Goal: Task Accomplishment & Management: Complete application form

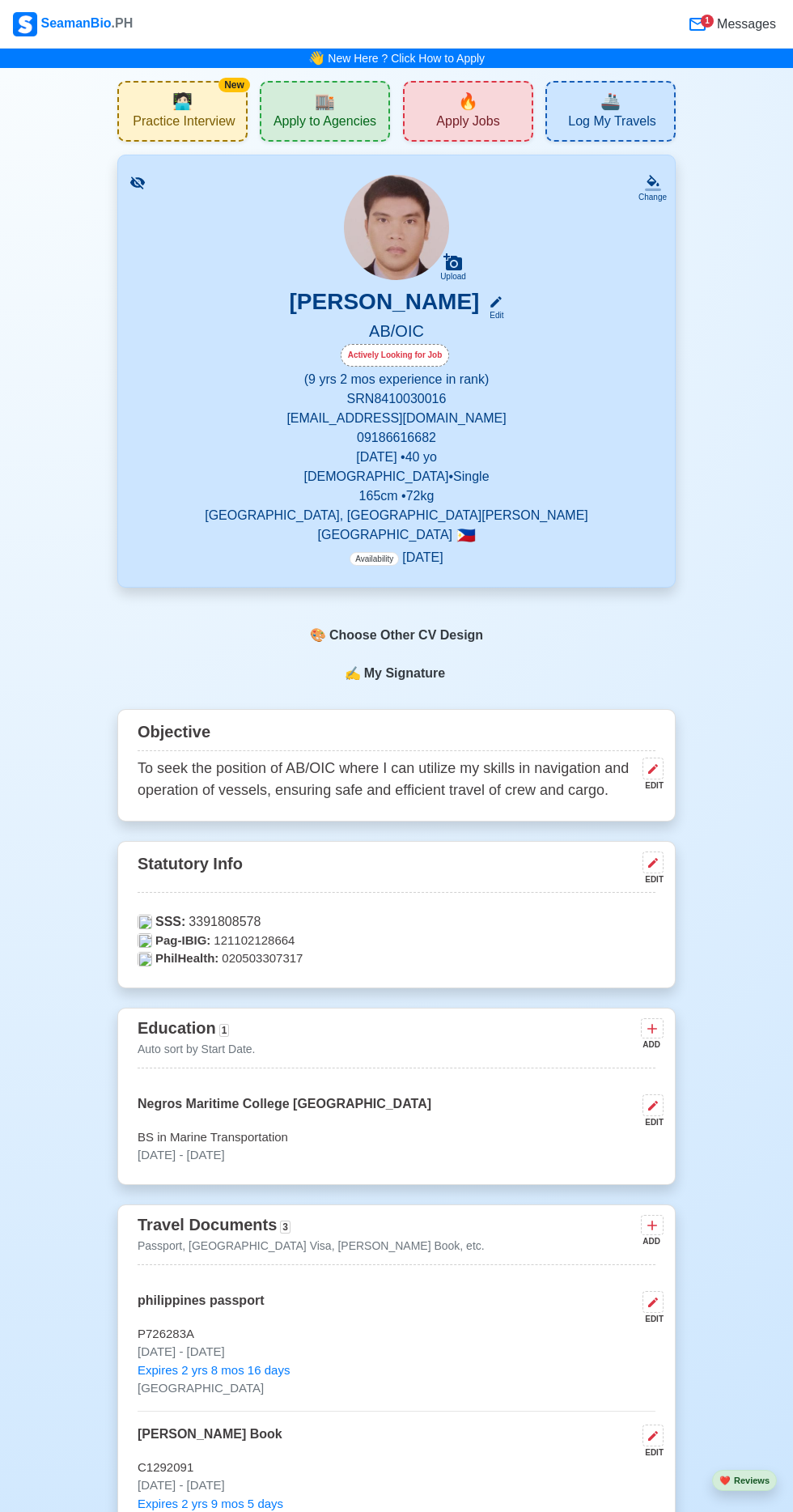
click at [332, 111] on span "🏬" at bounding box center [324, 101] width 20 height 24
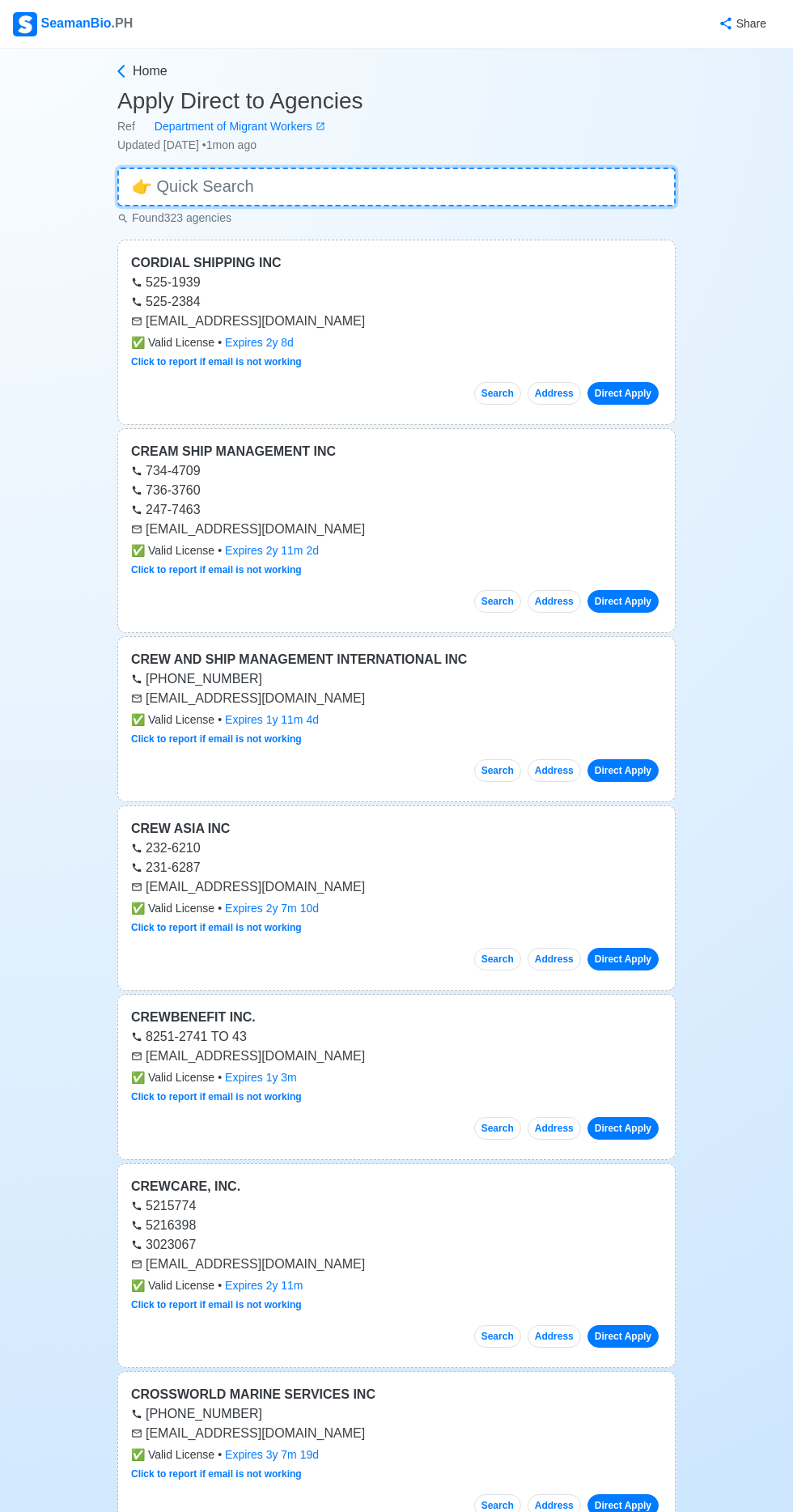
click at [339, 181] on input at bounding box center [396, 186] width 559 height 39
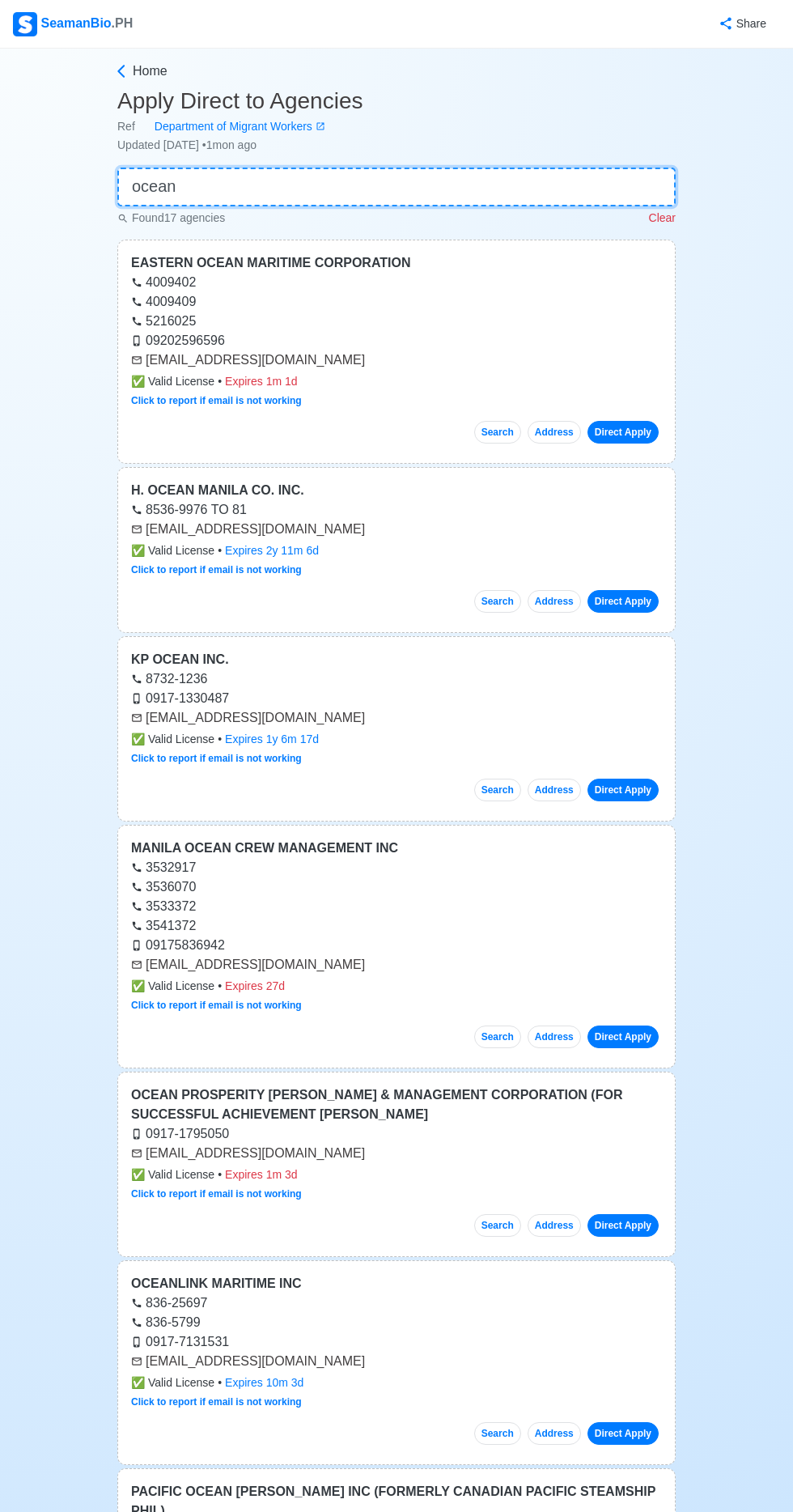
click at [354, 183] on input "ocean" at bounding box center [396, 186] width 559 height 39
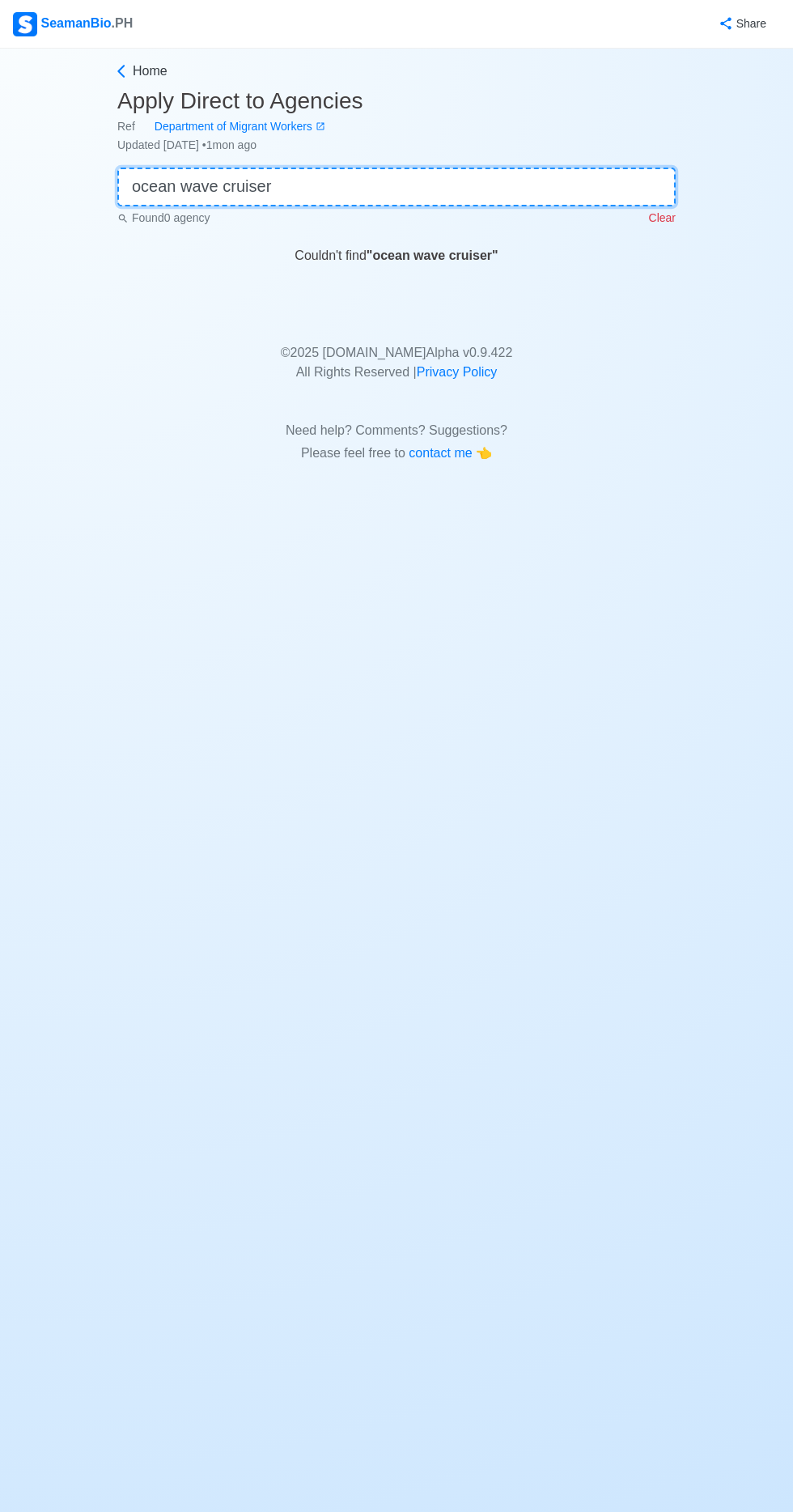
type input "ocean wave cruisers"
click at [570, 183] on input "ocean wave cruisers" at bounding box center [396, 186] width 559 height 39
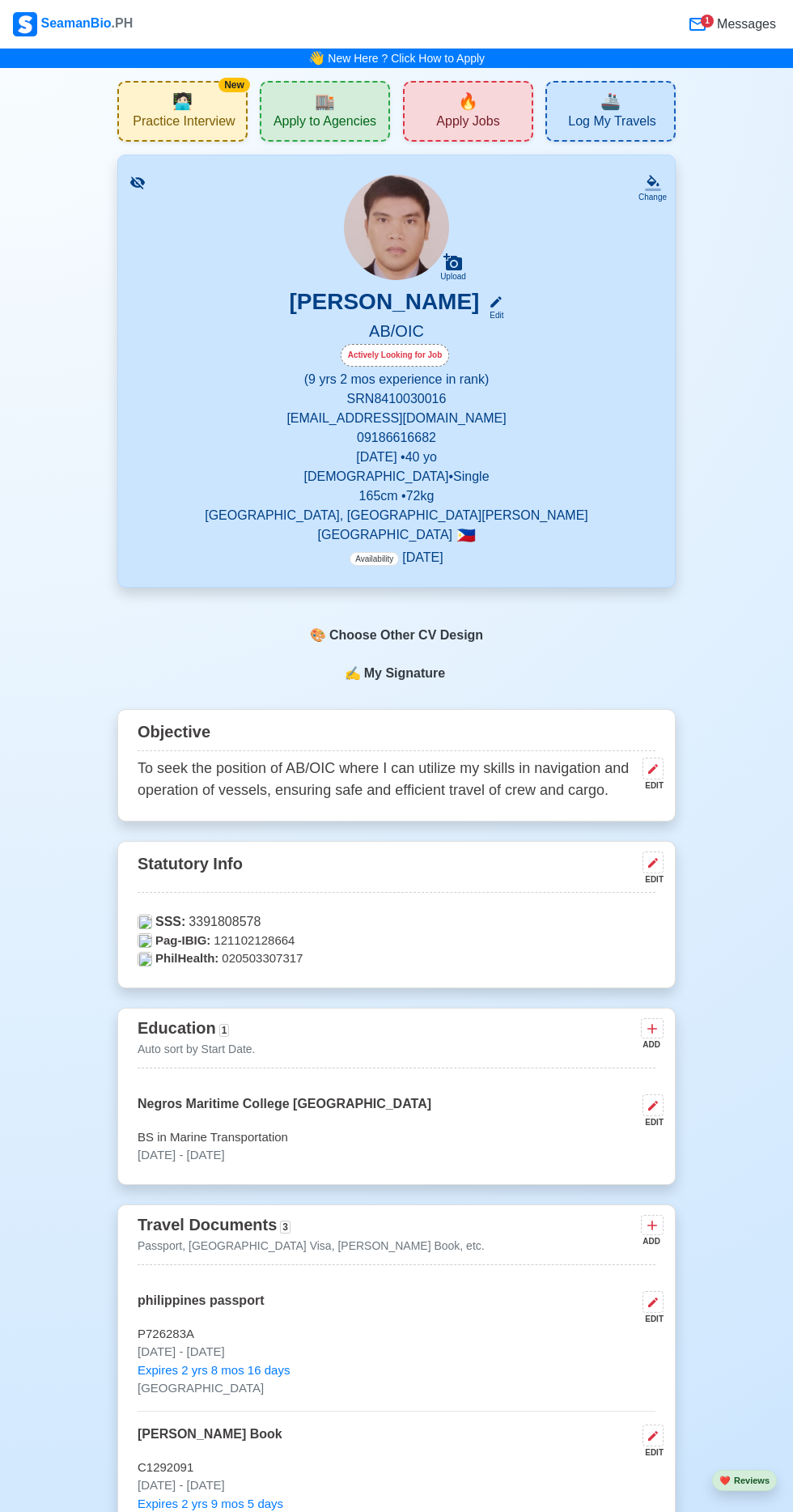
click at [491, 82] on div "🔥 Apply Jobs" at bounding box center [468, 111] width 130 height 60
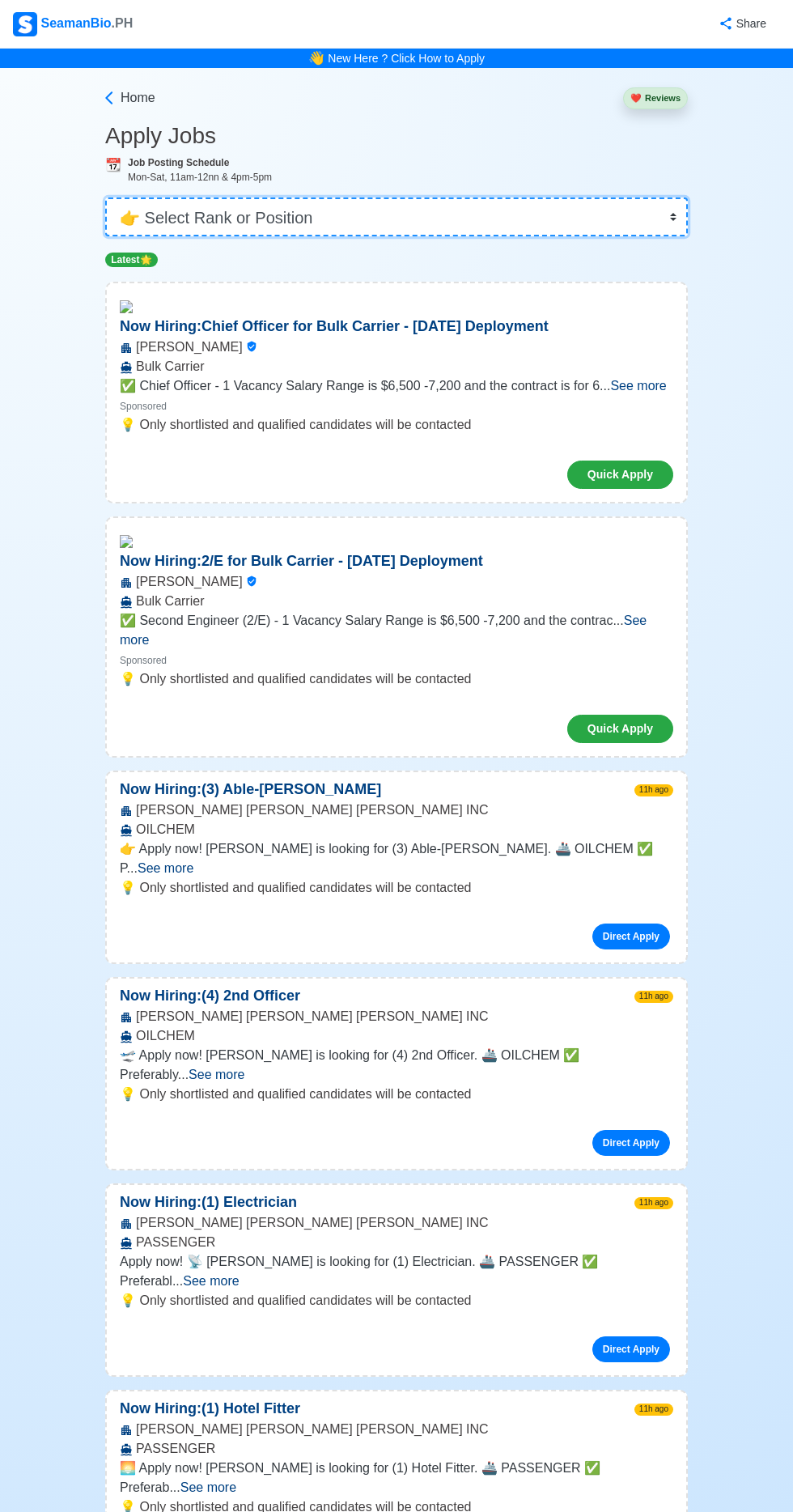
click at [387, 213] on select "👉 Select Rank or Position Master Chief Officer 2nd Officer 3rd Officer Junior O…" at bounding box center [396, 217] width 583 height 39
select select "[PERSON_NAME]"
click at [105, 198] on select "👉 Select Rank or Position Master Chief Officer 2nd Officer 3rd Officer Junior O…" at bounding box center [396, 217] width 583 height 39
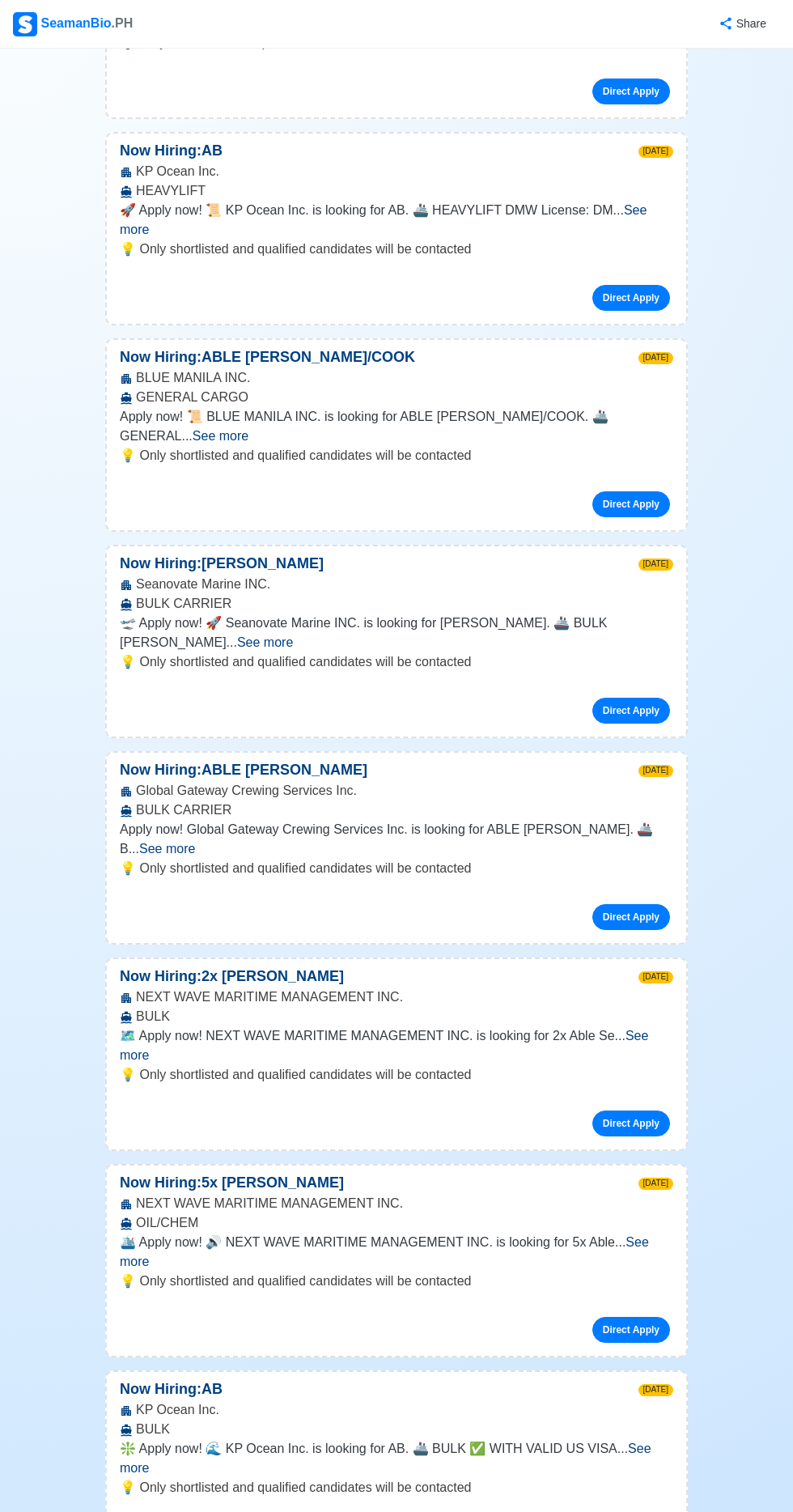
scroll to position [975, 0]
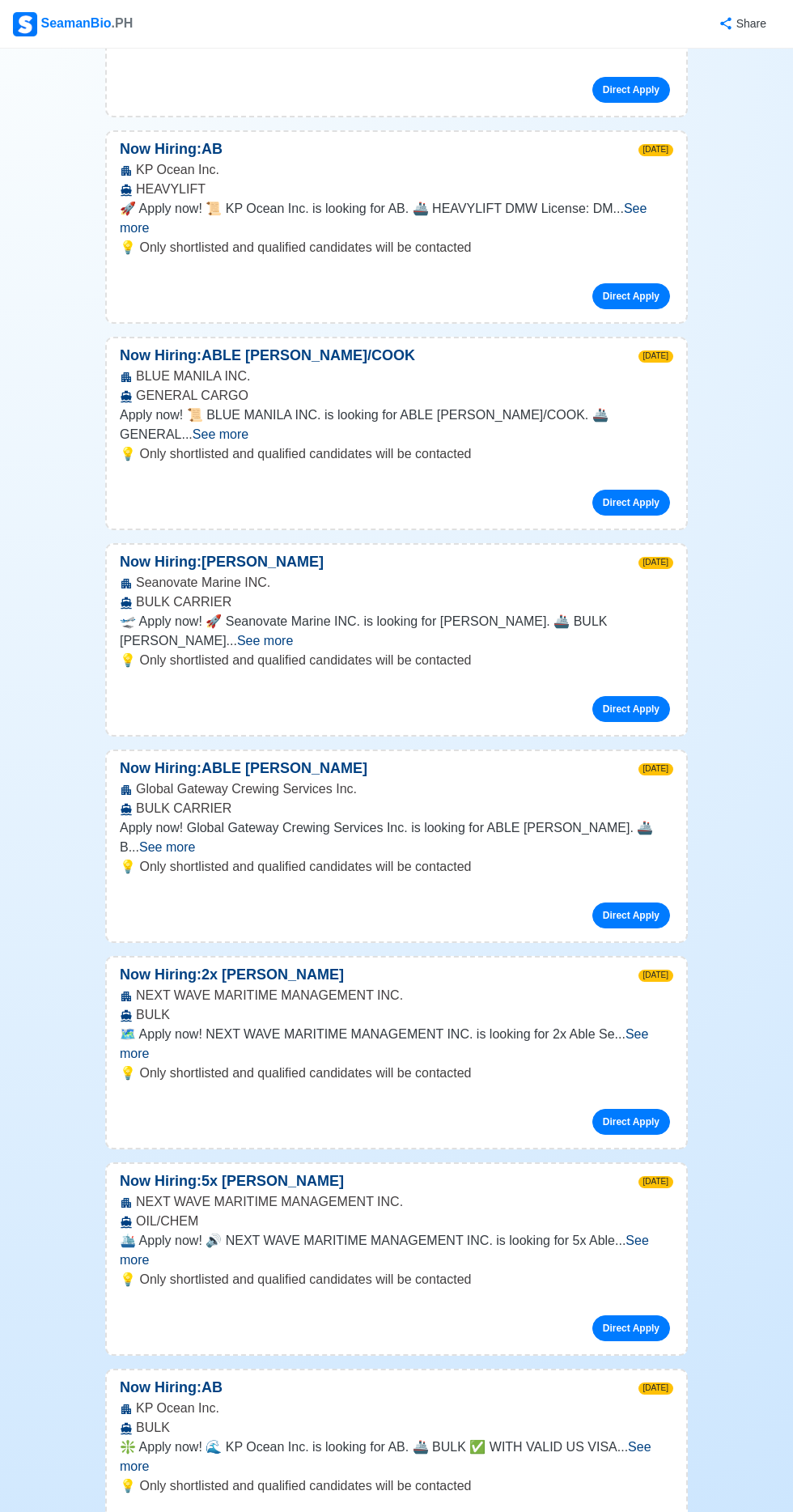
click at [648, 1028] on span "See more" at bounding box center [384, 1044] width 528 height 33
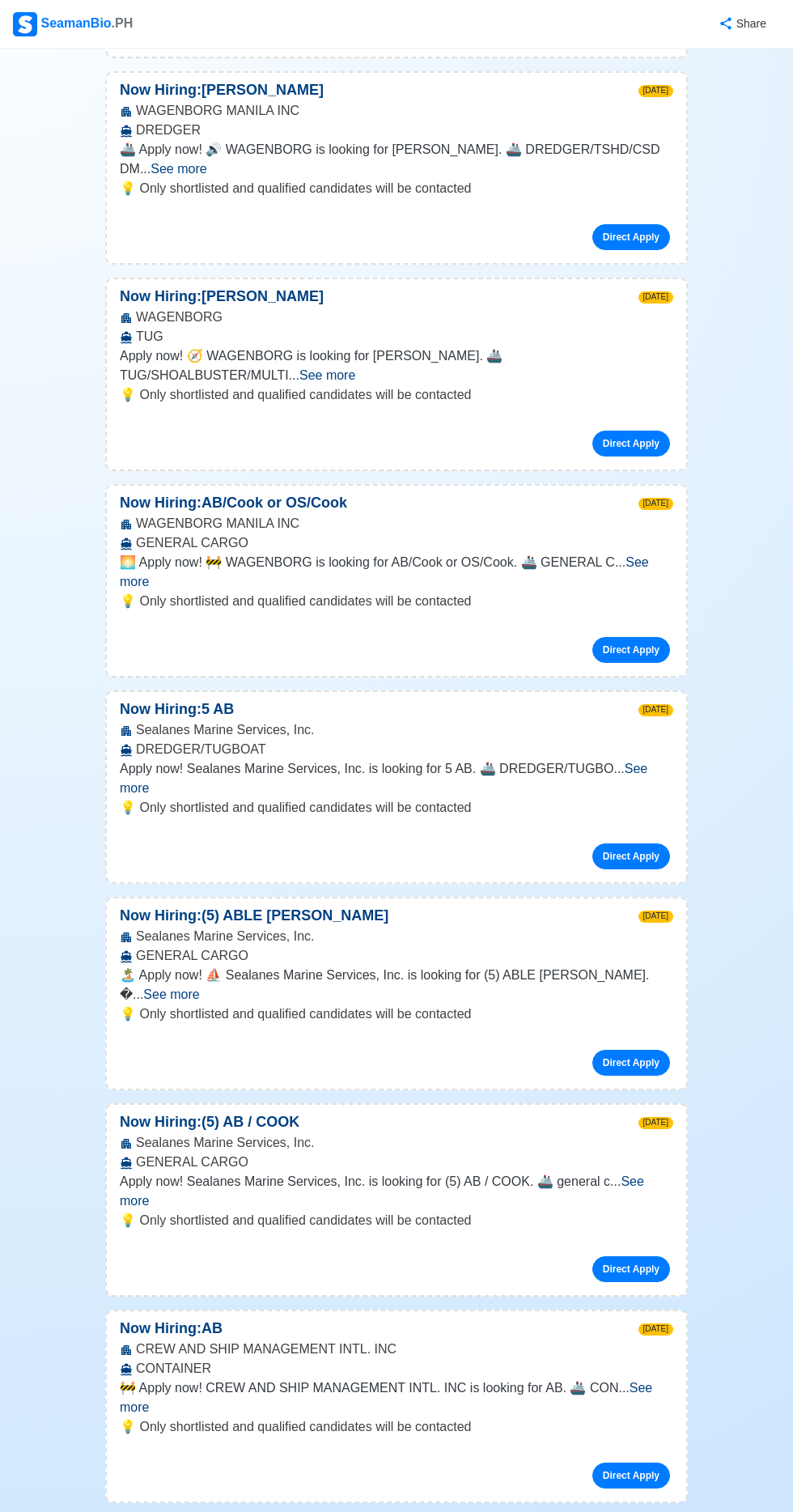
scroll to position [5301, 0]
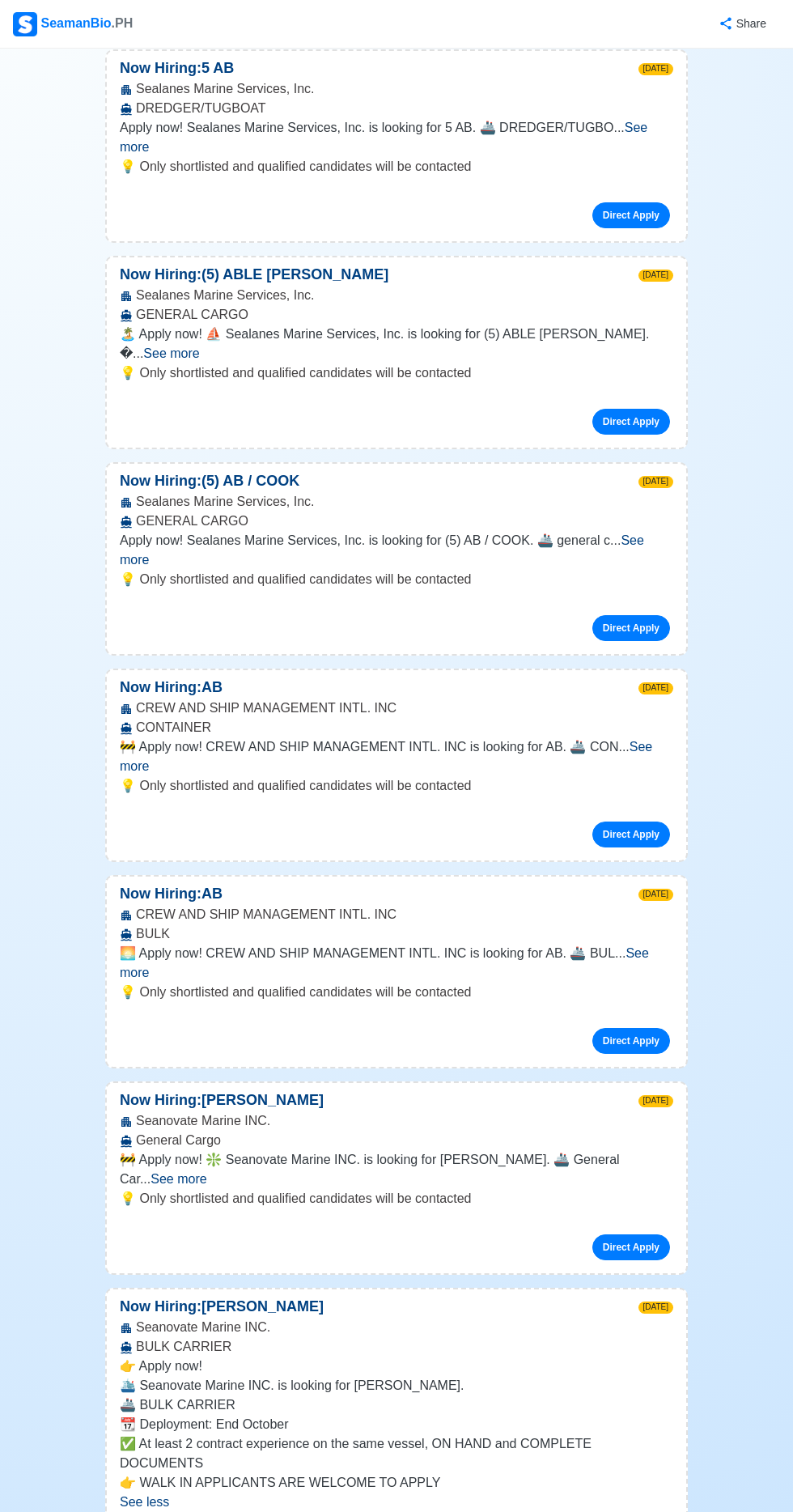
scroll to position [5942, 0]
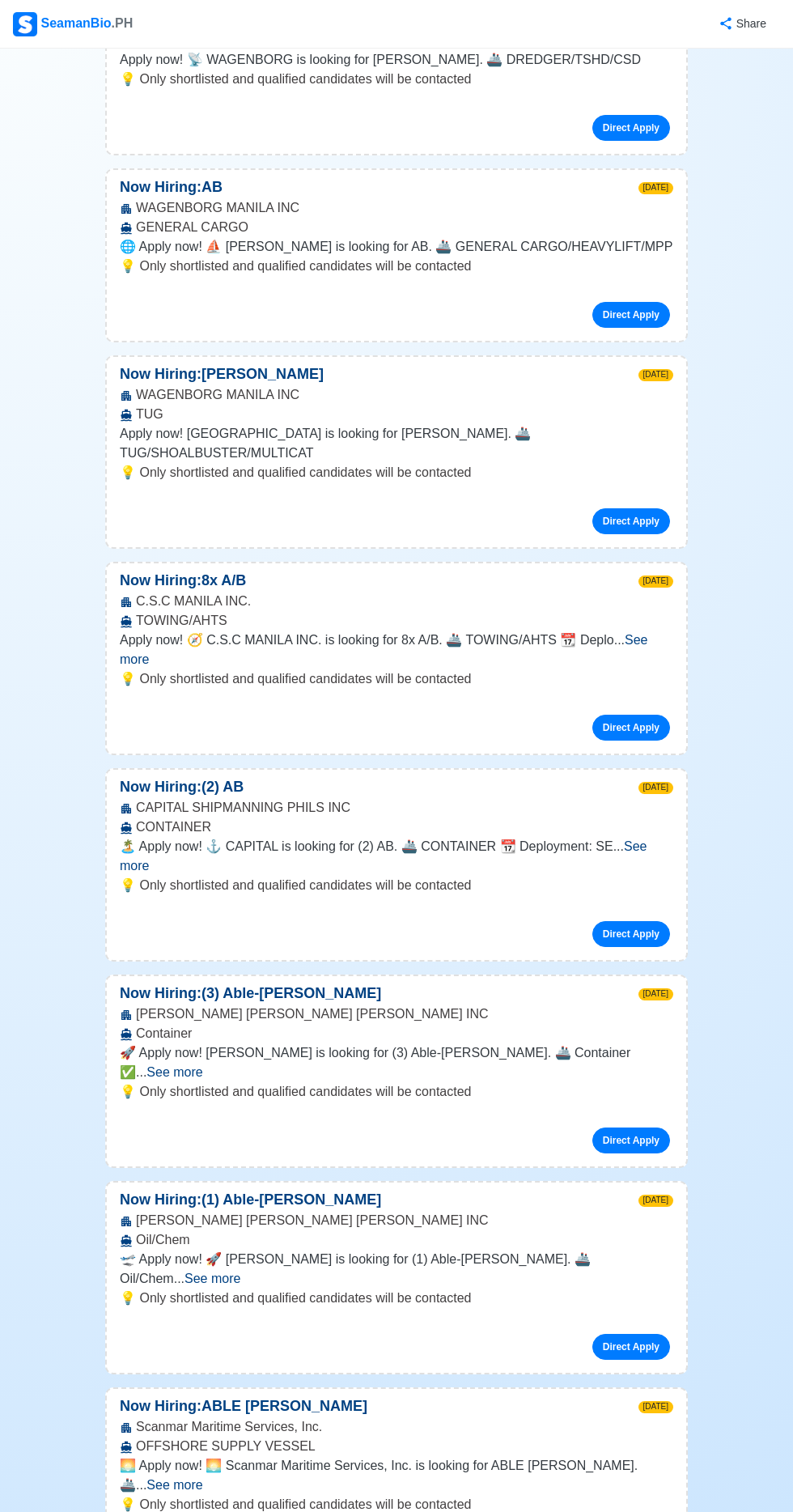
scroll to position [8534, 0]
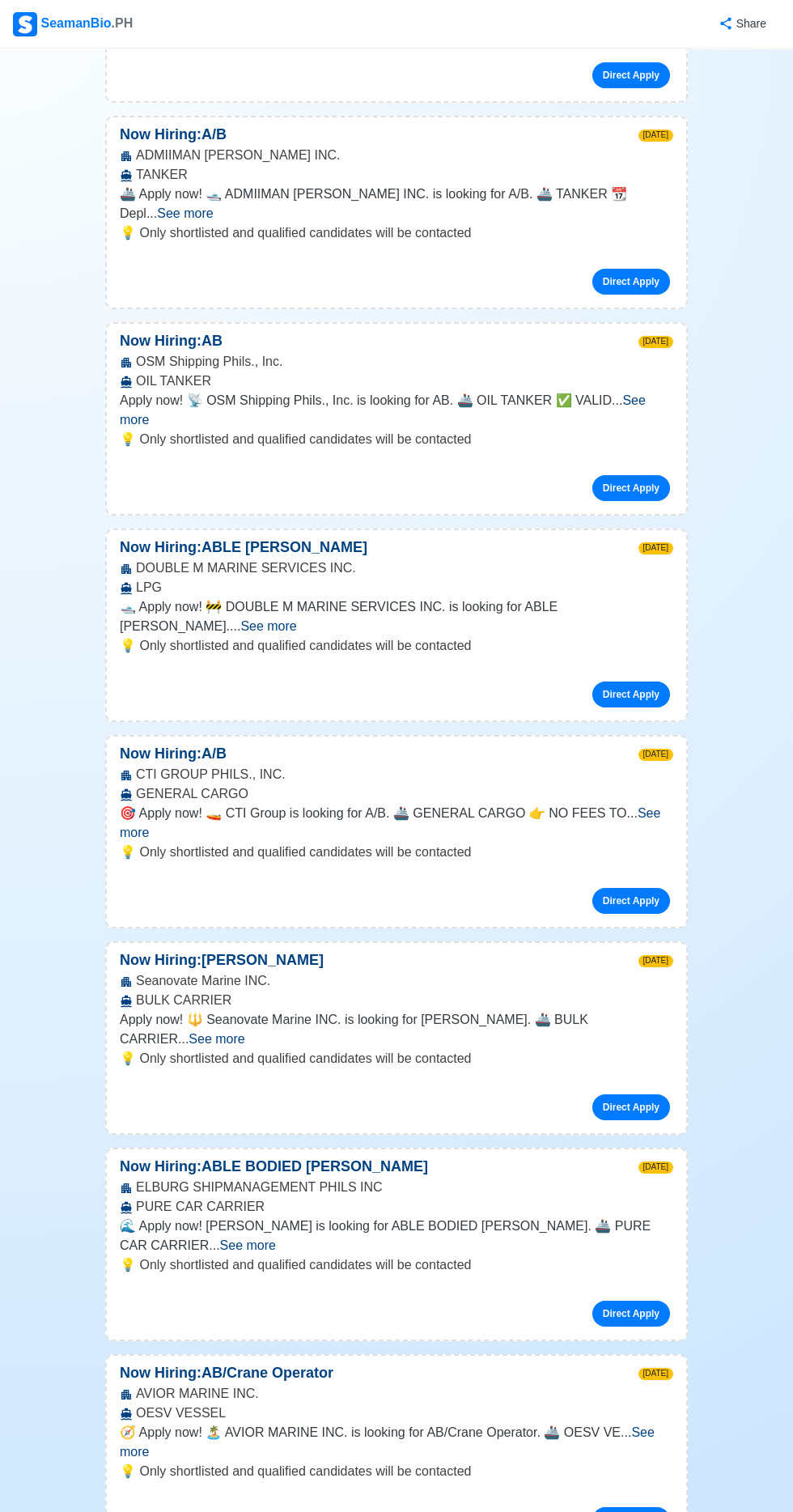
scroll to position [11577, 0]
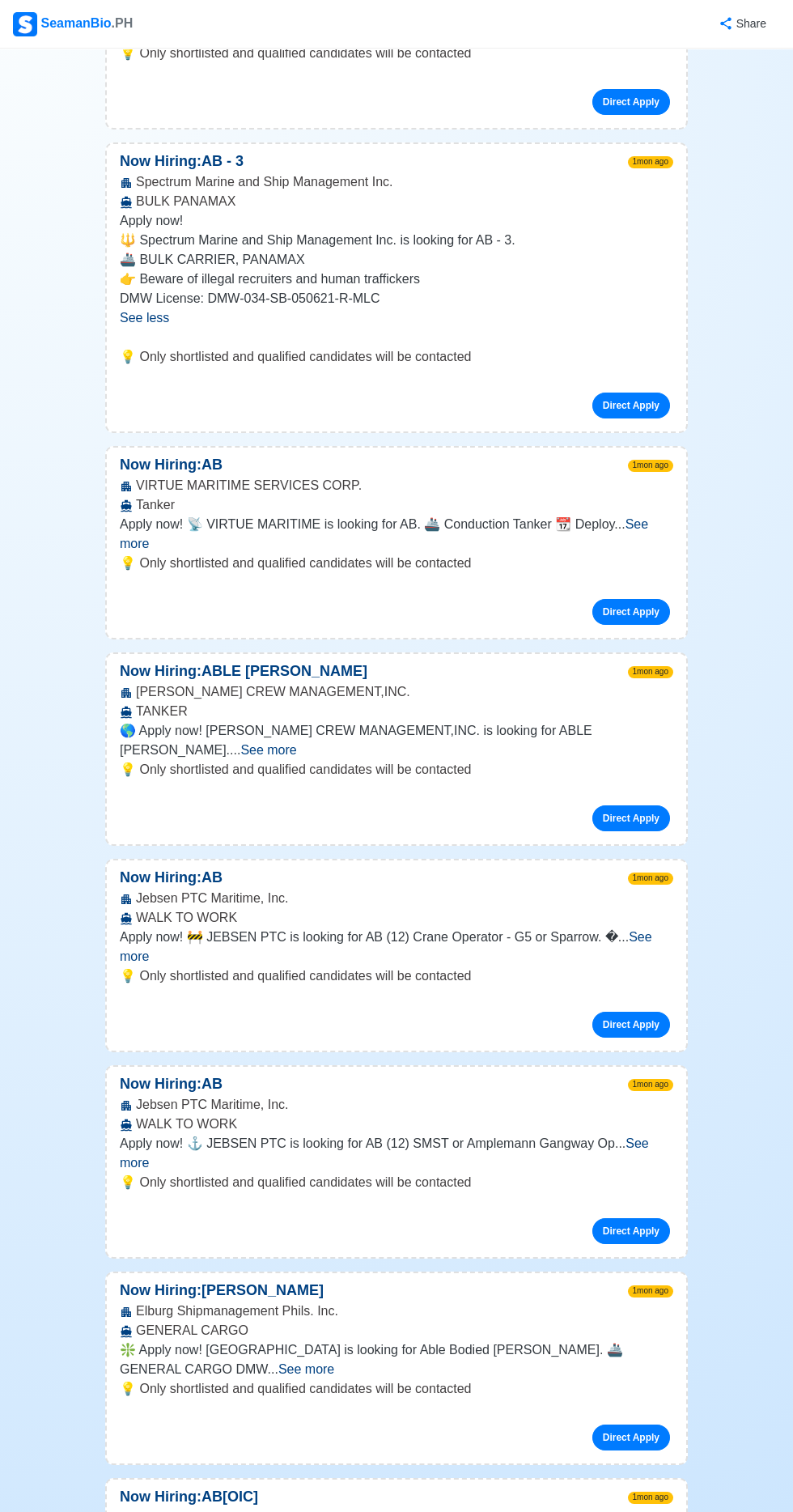
scroll to position [13820, 0]
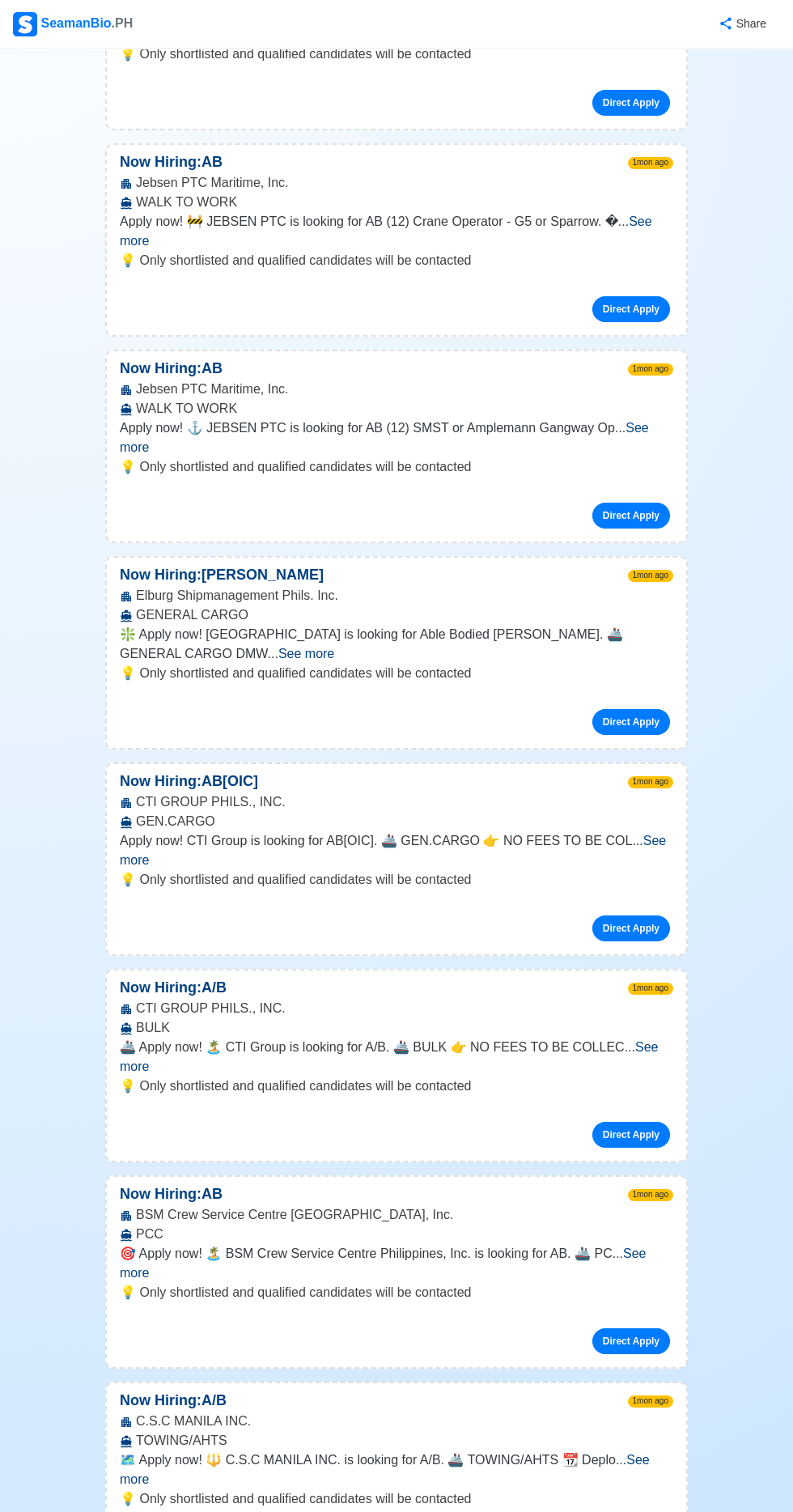
scroll to position [14542, 0]
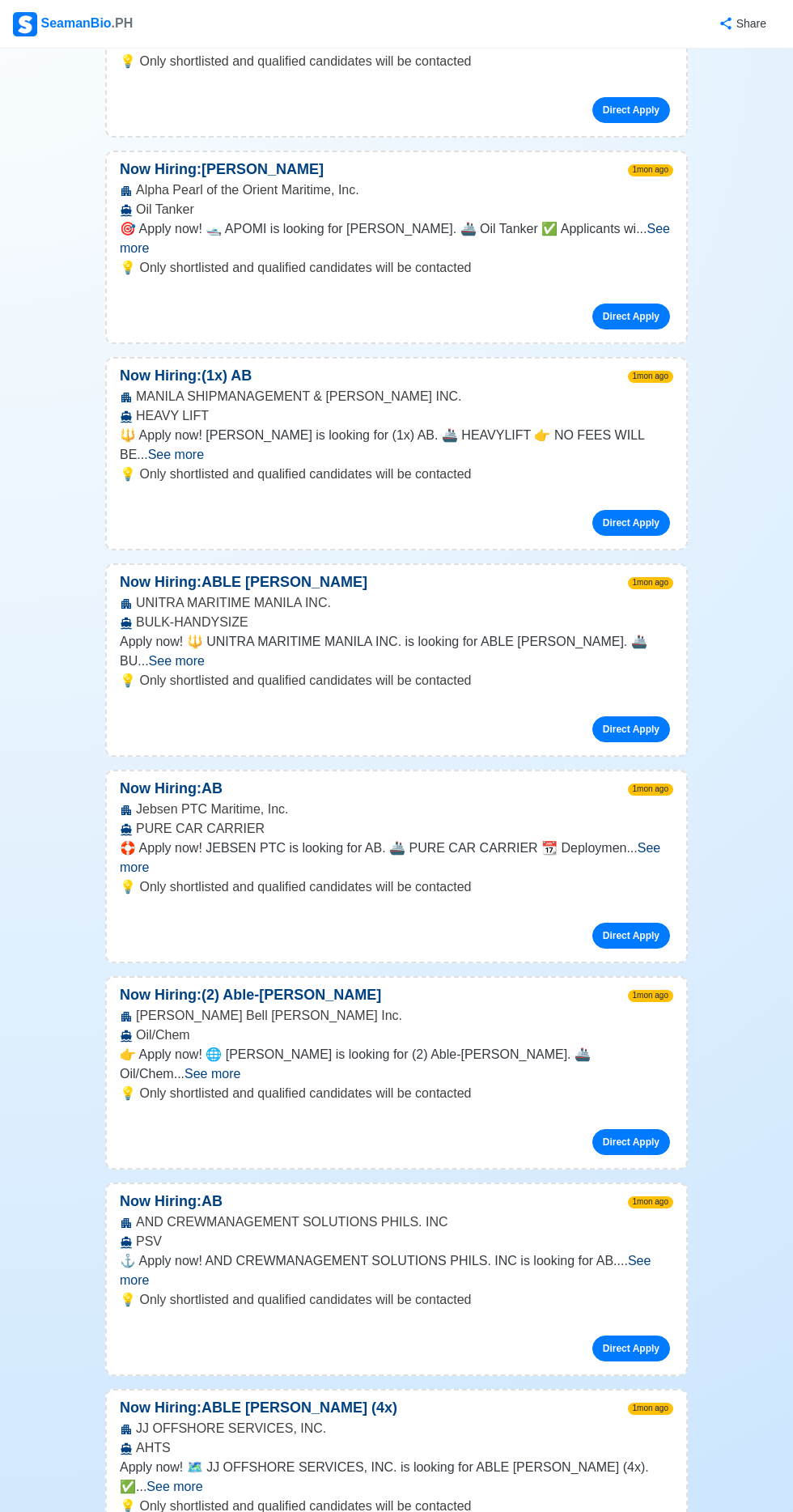
scroll to position [18052, 0]
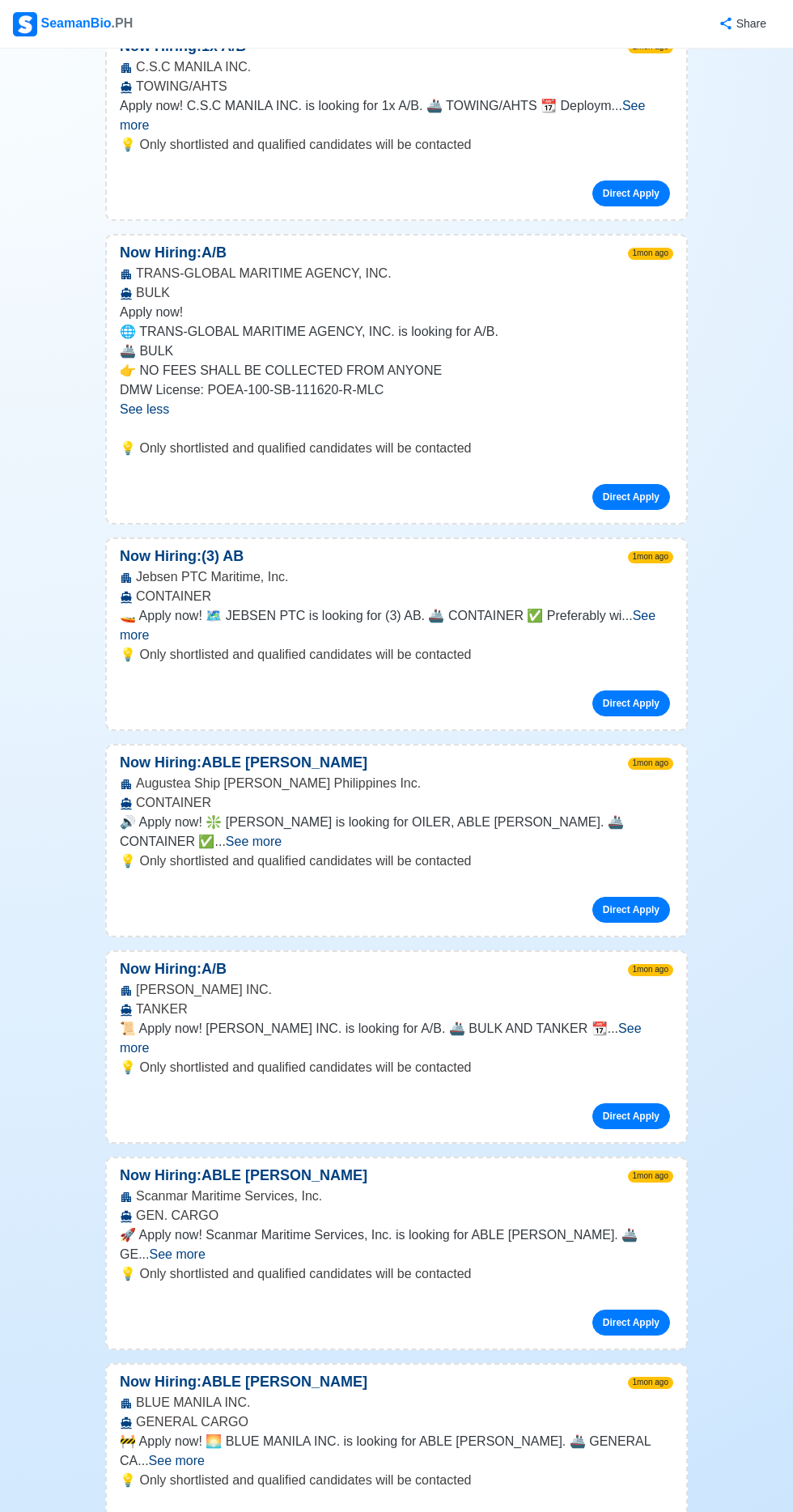
scroll to position [21193, 0]
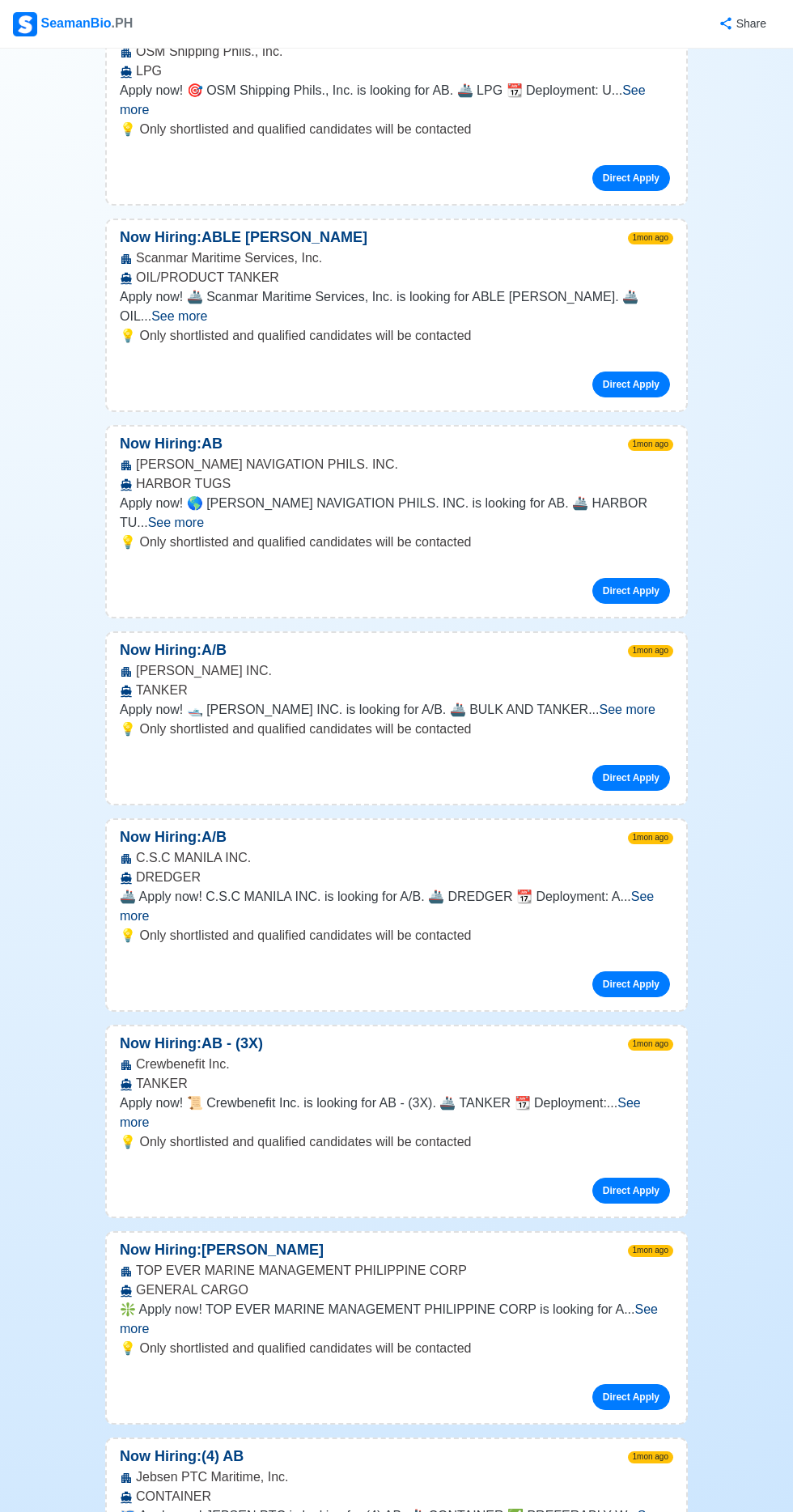
scroll to position [22618, 0]
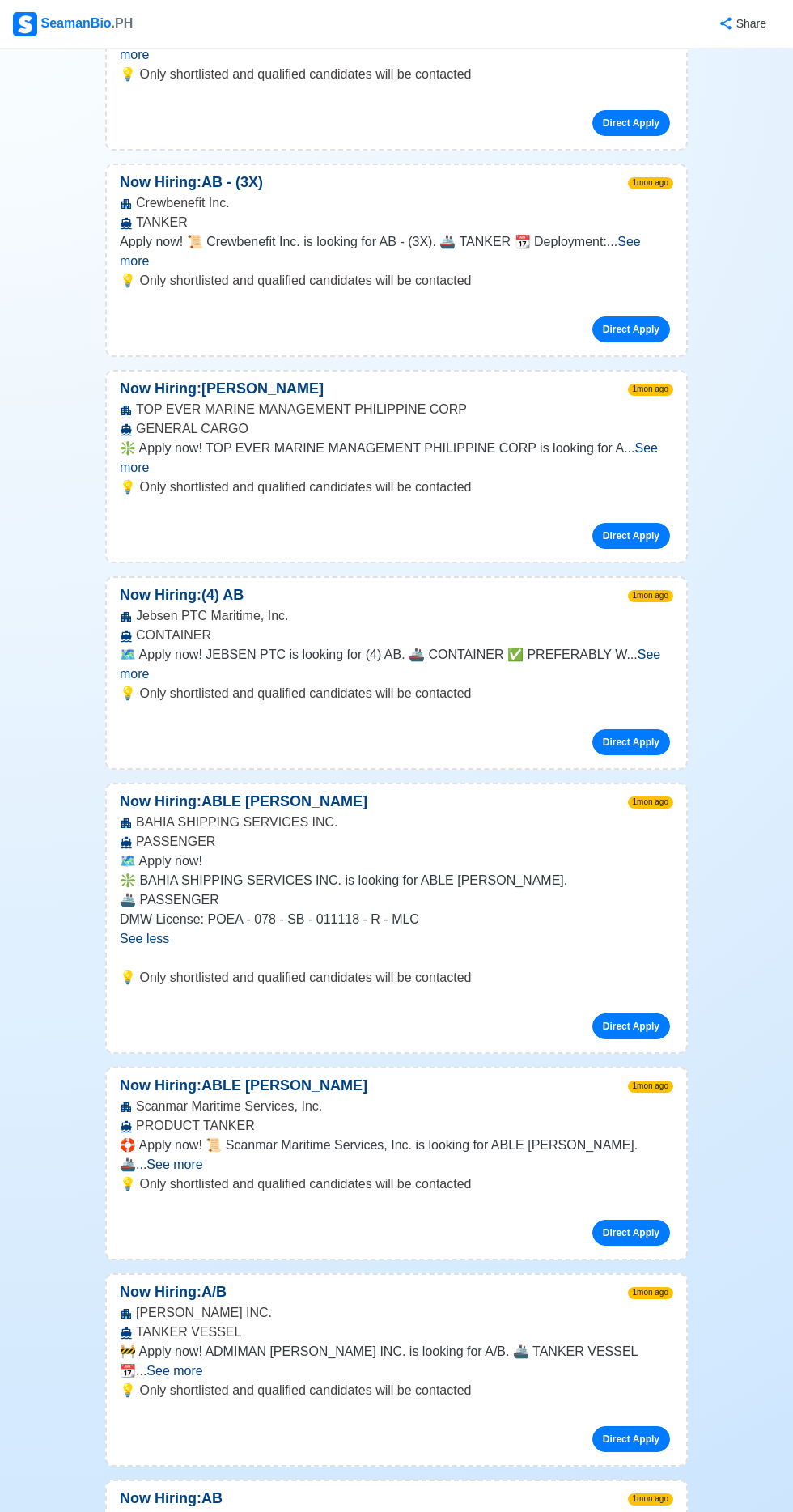
scroll to position [23490, 0]
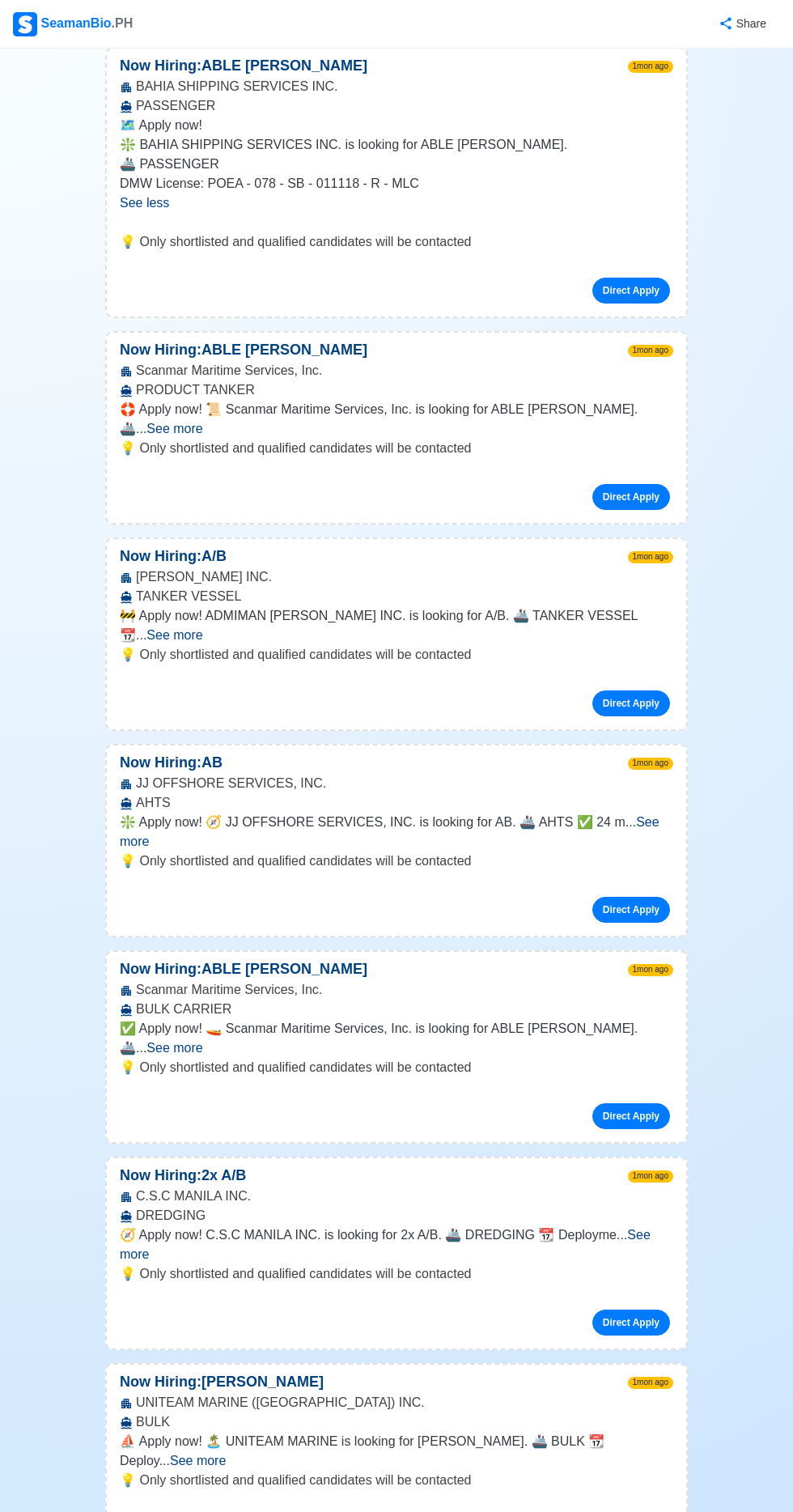
scroll to position [24213, 0]
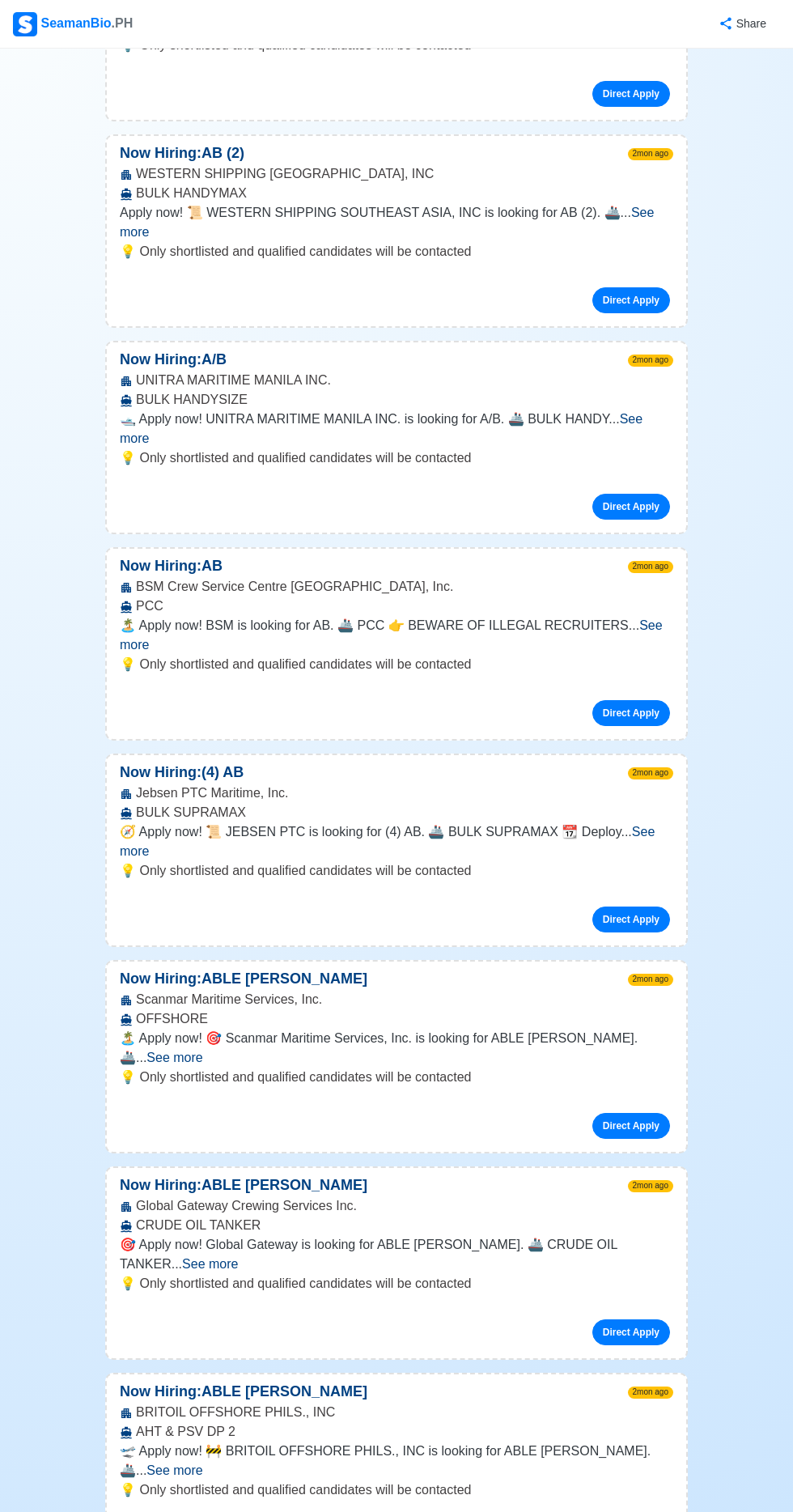
scroll to position [33191, 0]
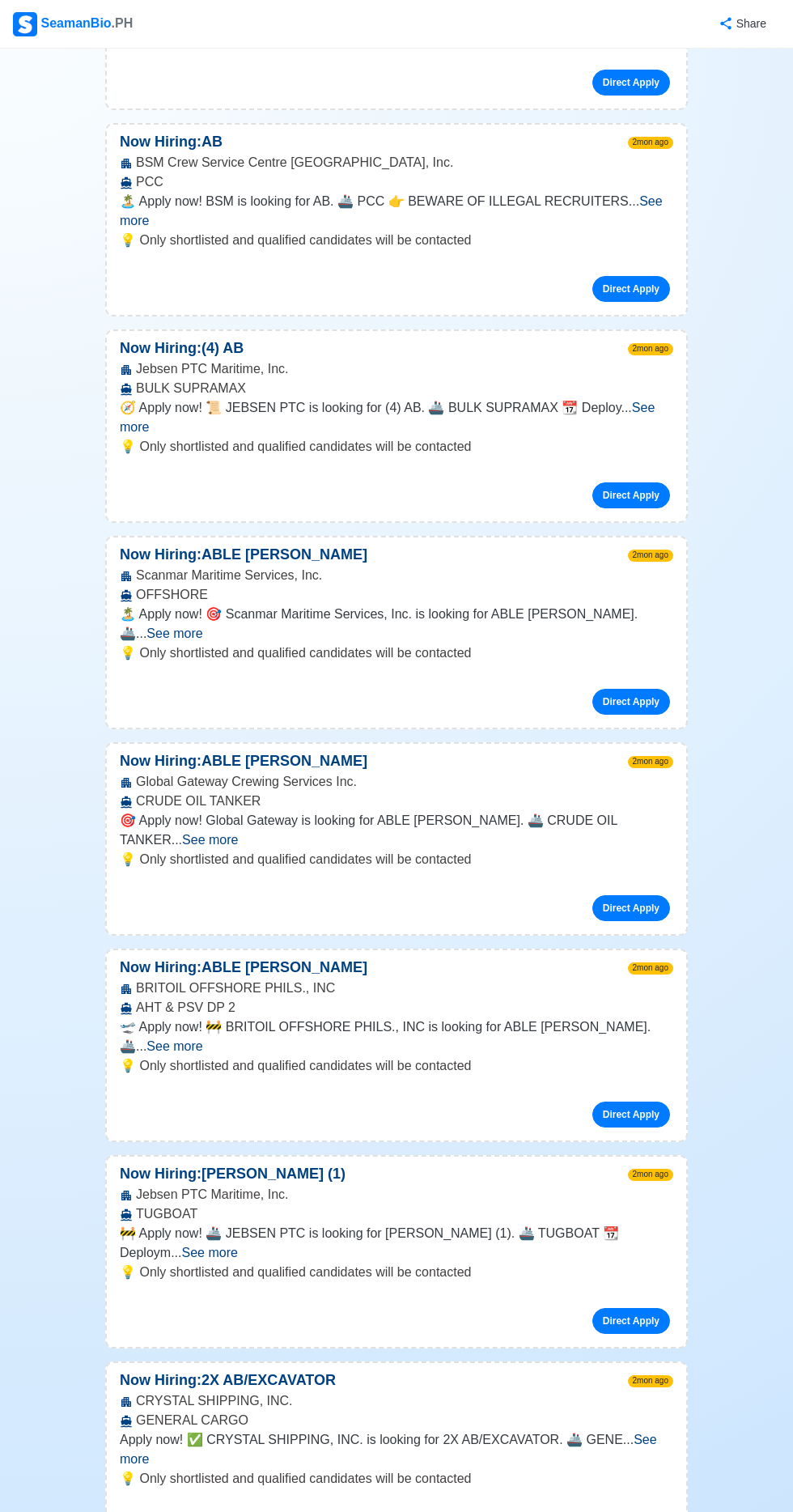
scroll to position [33619, 0]
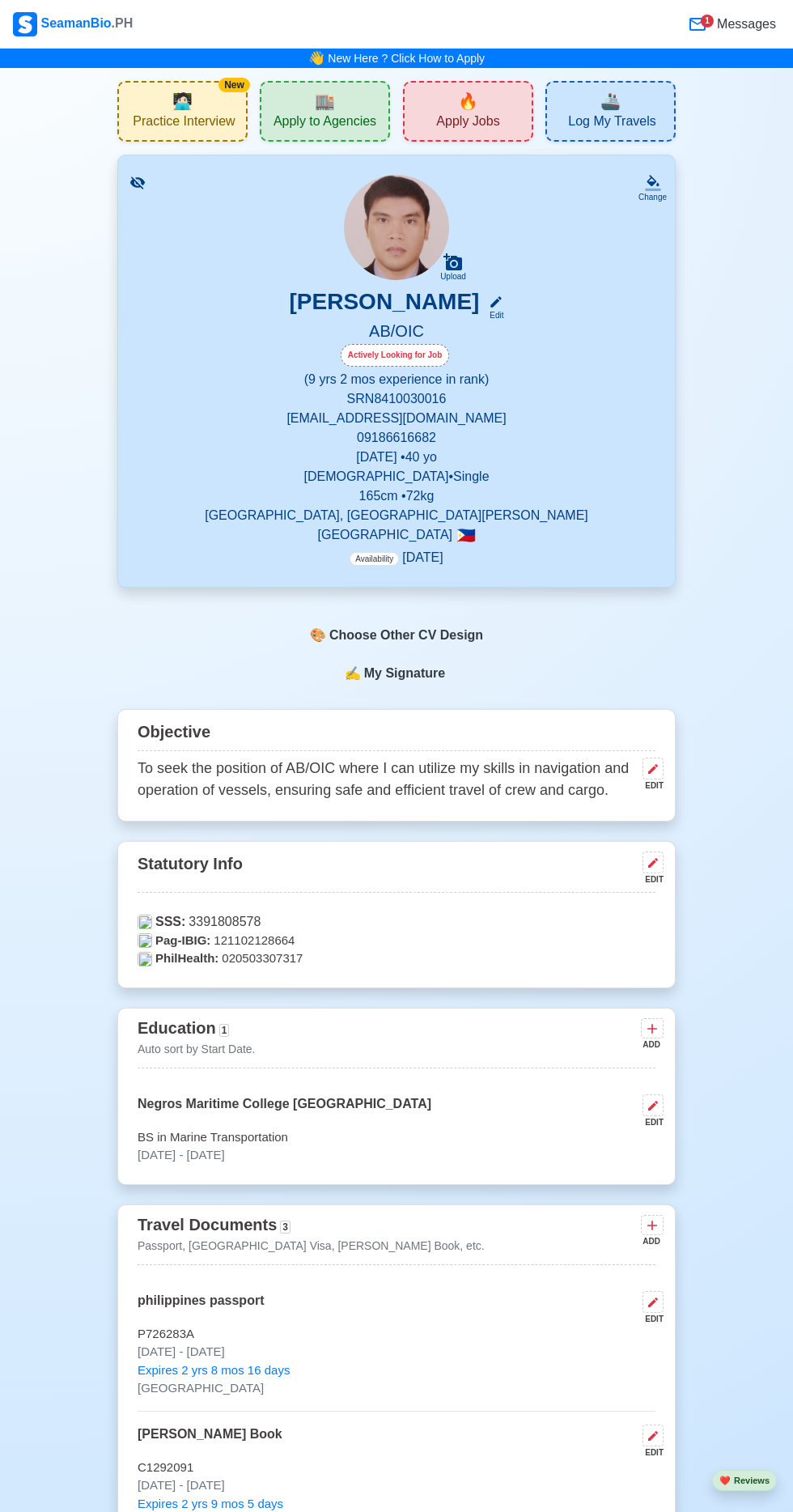
click at [359, 95] on div "🏬 Apply to Agencies" at bounding box center [324, 111] width 130 height 60
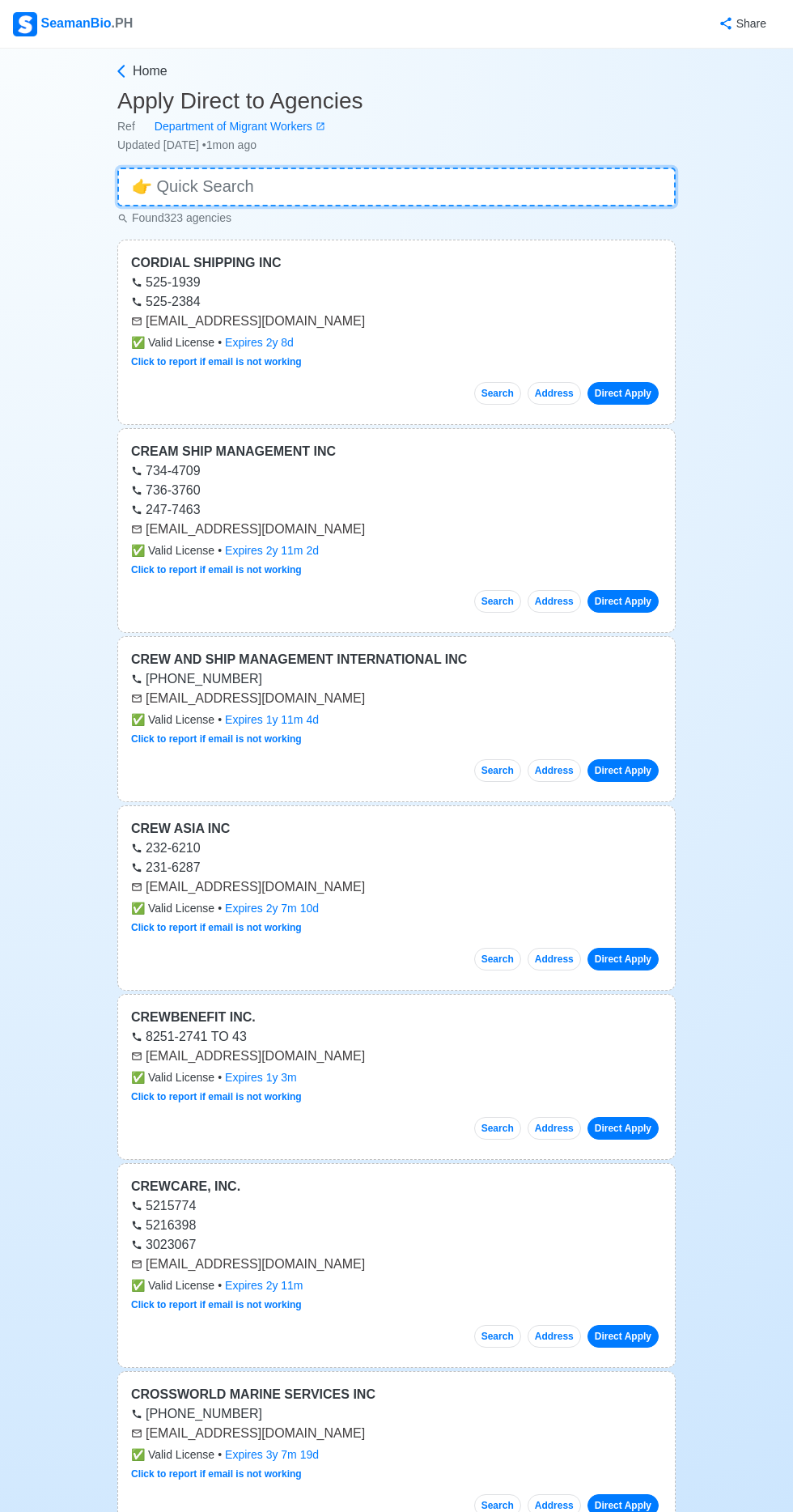
click at [372, 192] on input at bounding box center [396, 186] width 559 height 39
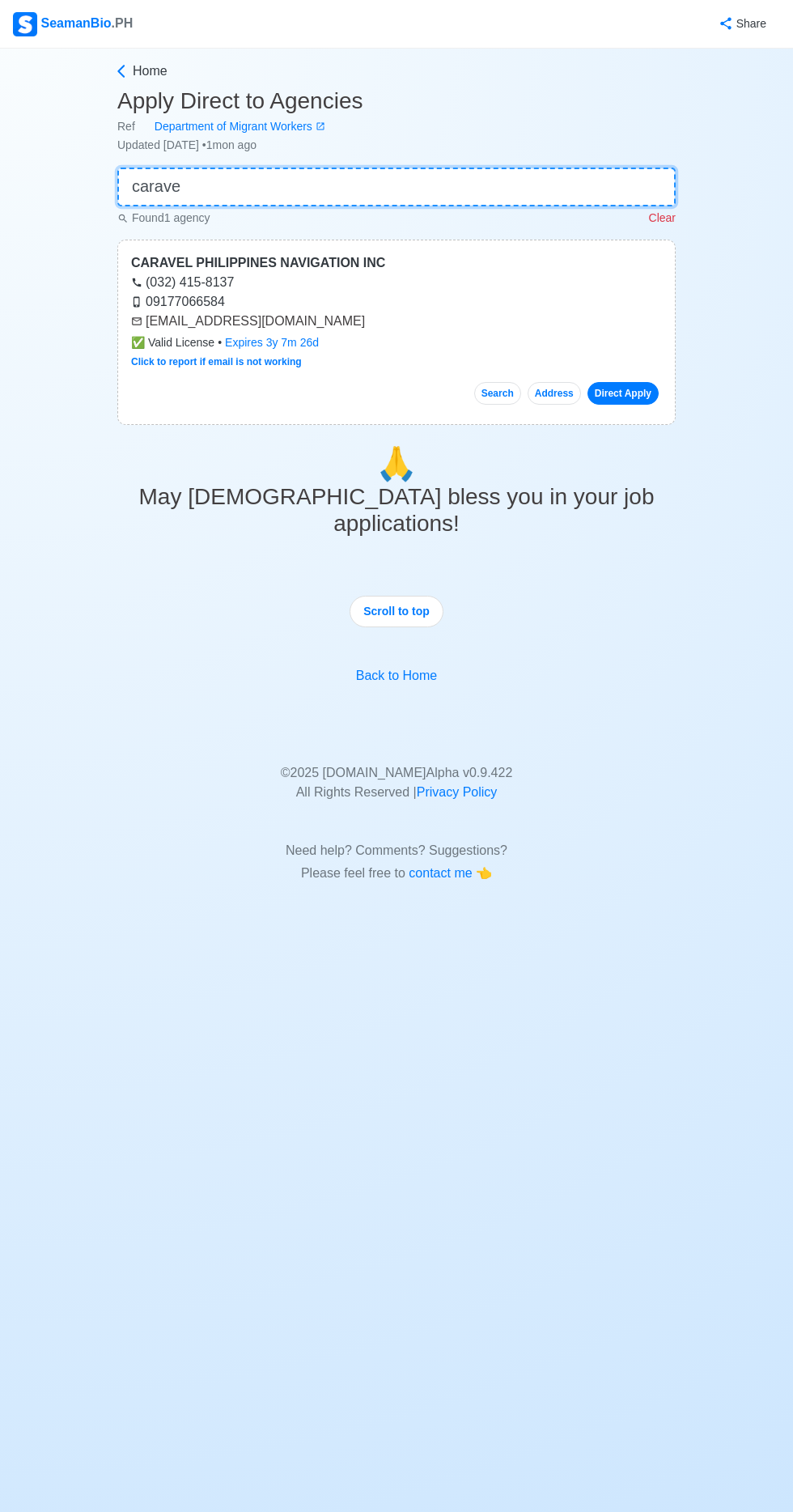
type input "carave"
click at [641, 393] on link "Direct Apply" at bounding box center [623, 392] width 71 height 22
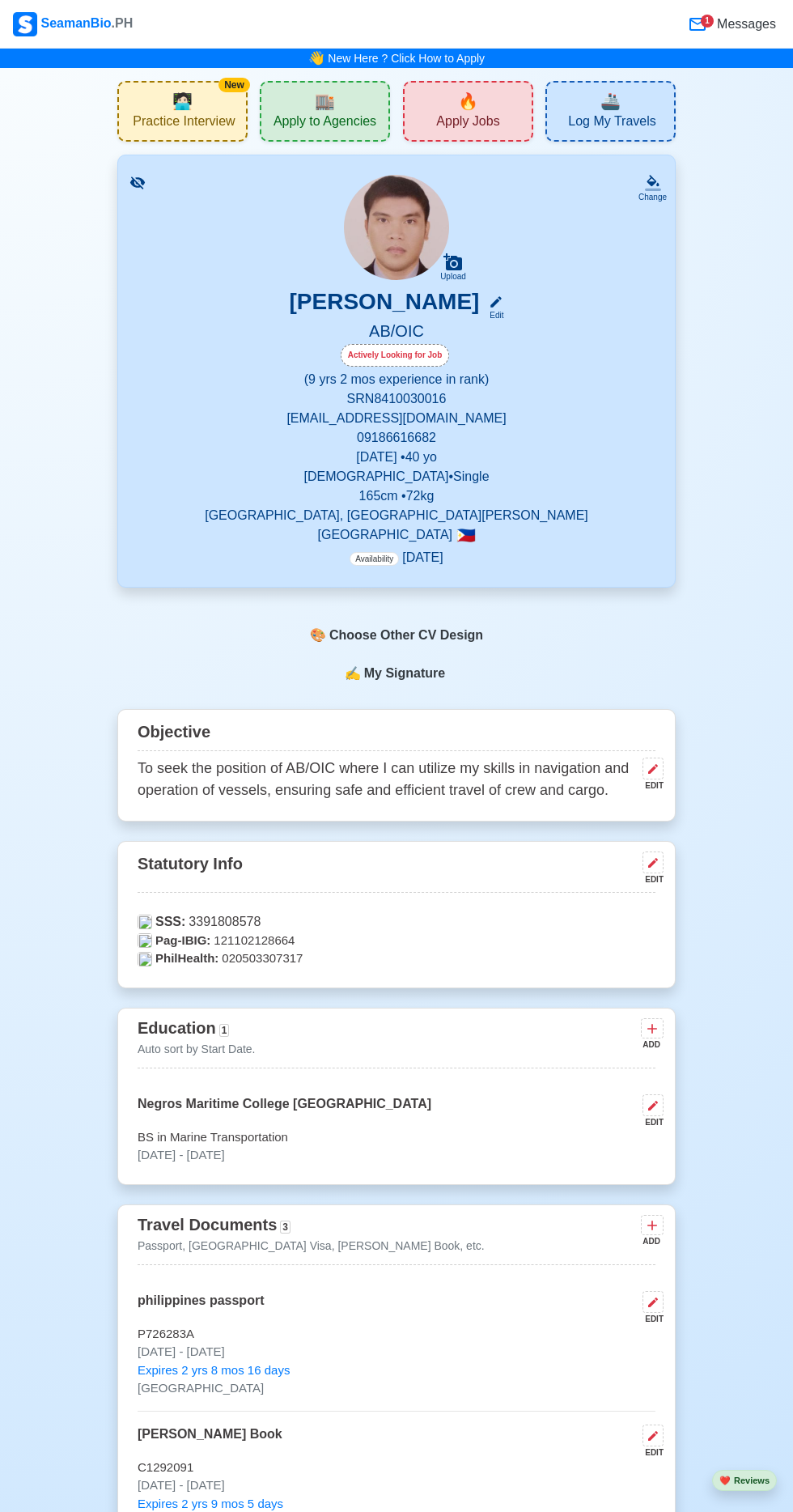
click at [324, 100] on span "🏬" at bounding box center [324, 101] width 20 height 24
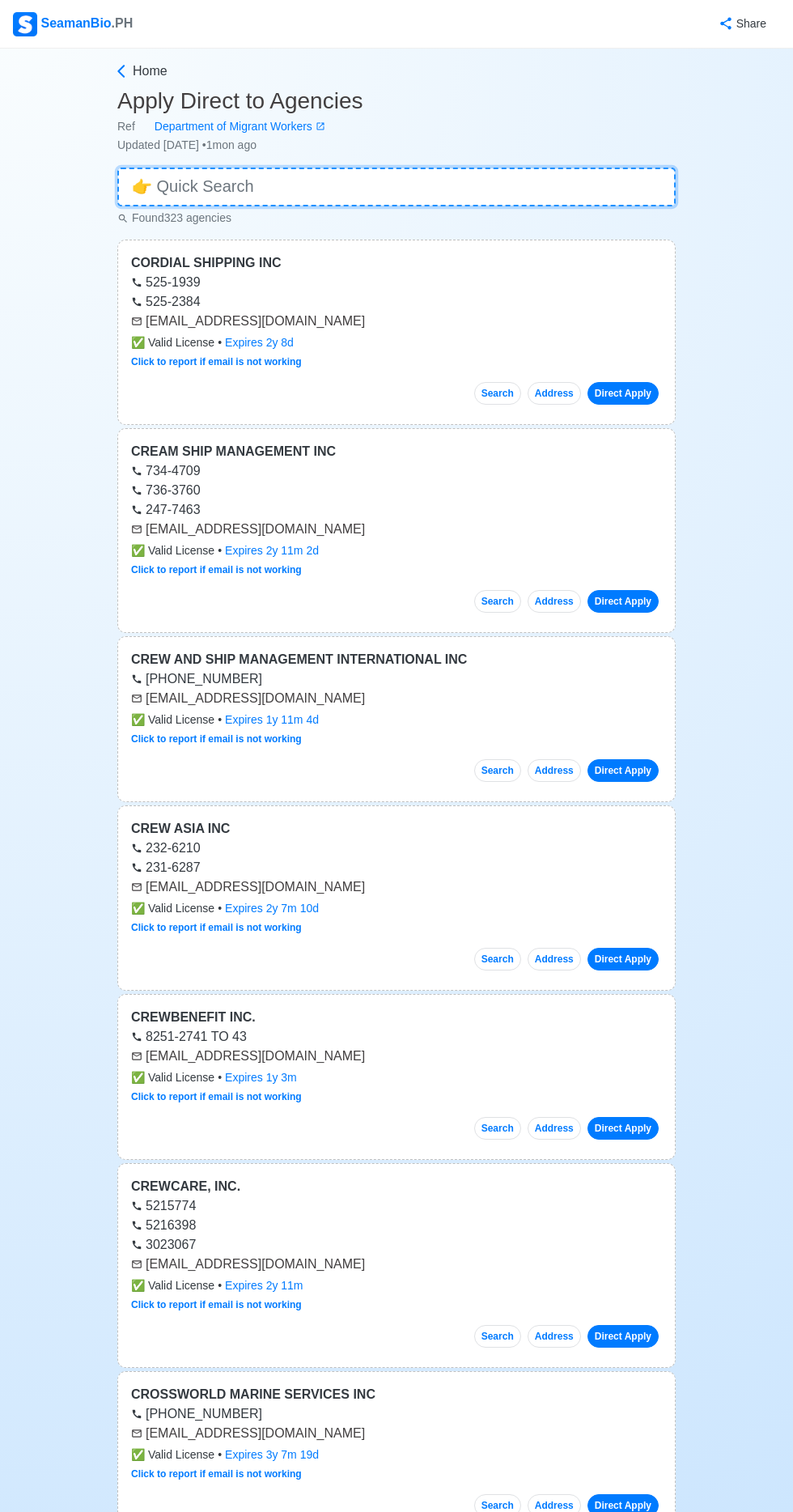
click at [344, 171] on input at bounding box center [396, 186] width 559 height 39
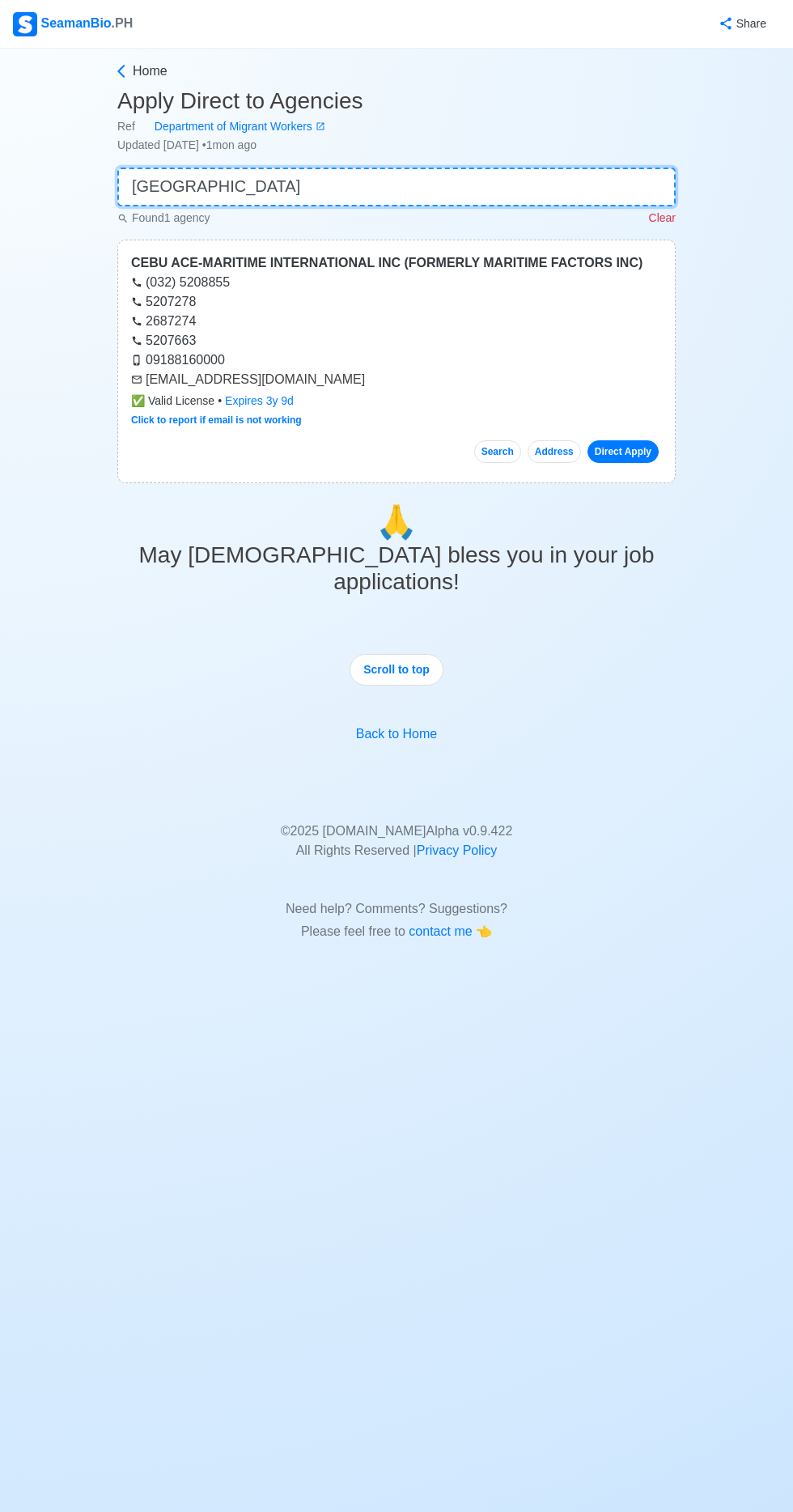
type input "[GEOGRAPHIC_DATA]"
click at [648, 458] on link "Direct Apply" at bounding box center [623, 451] width 71 height 22
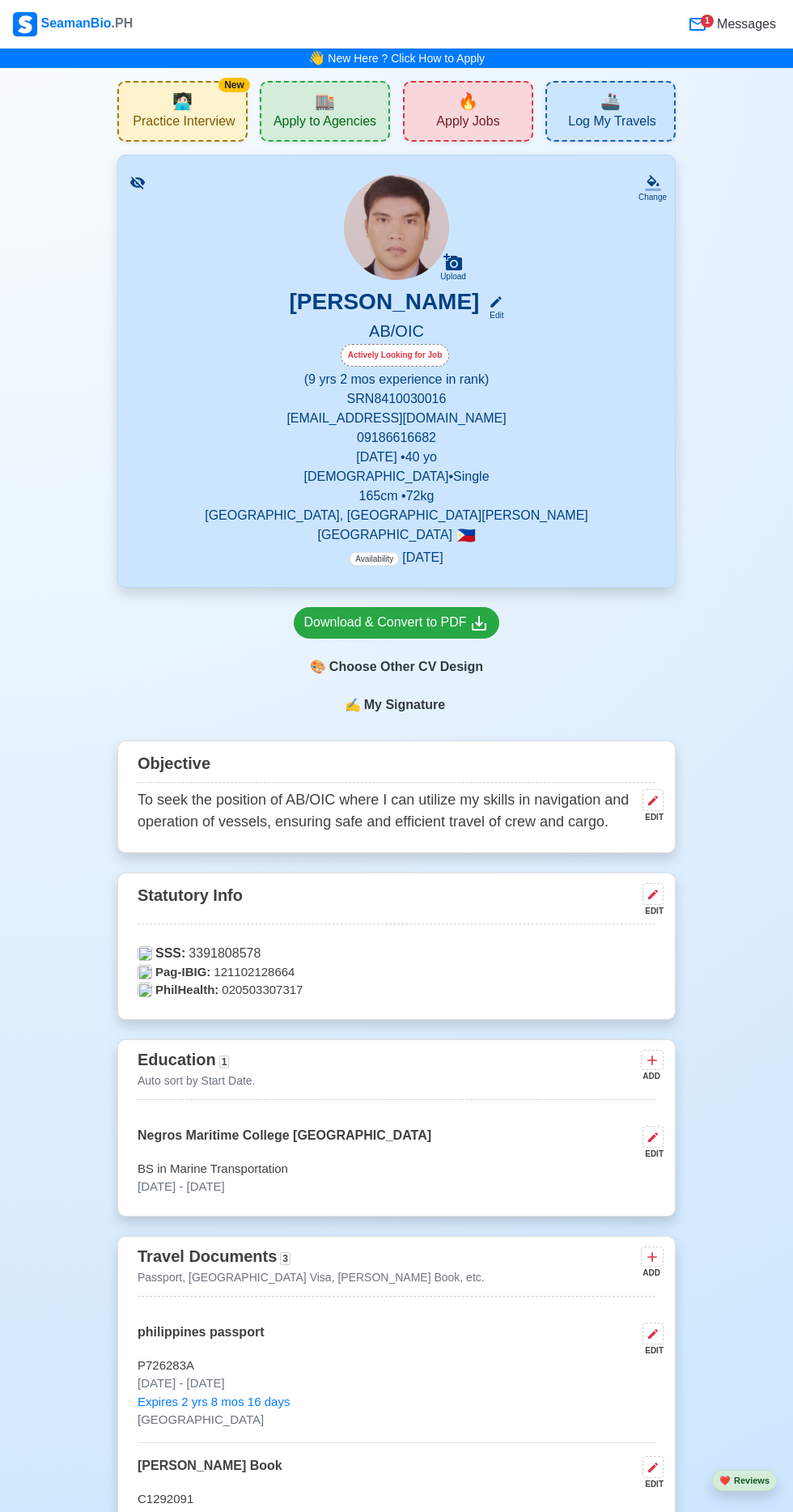
click at [329, 102] on span "🏬" at bounding box center [324, 101] width 20 height 24
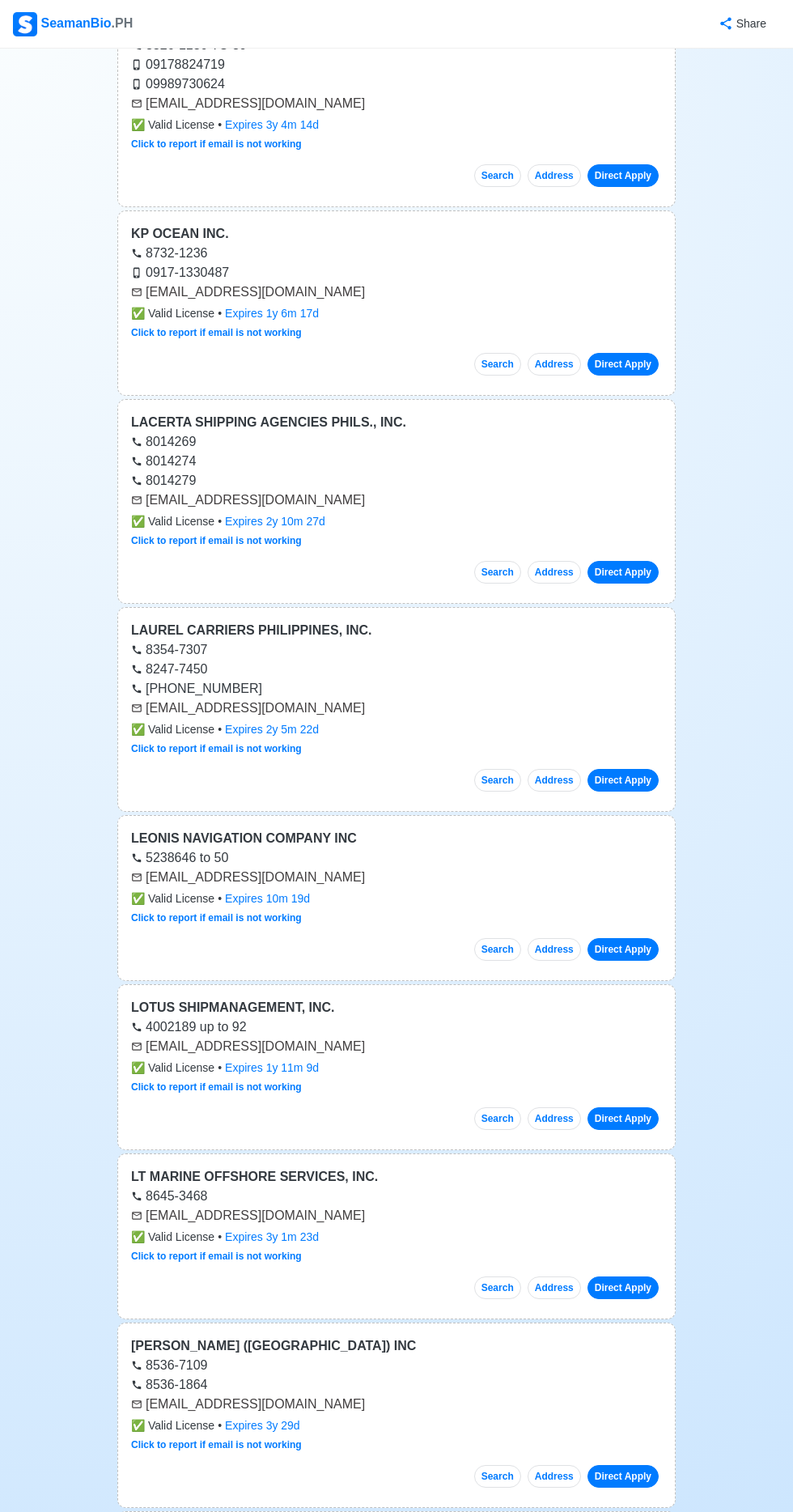
scroll to position [13996, 0]
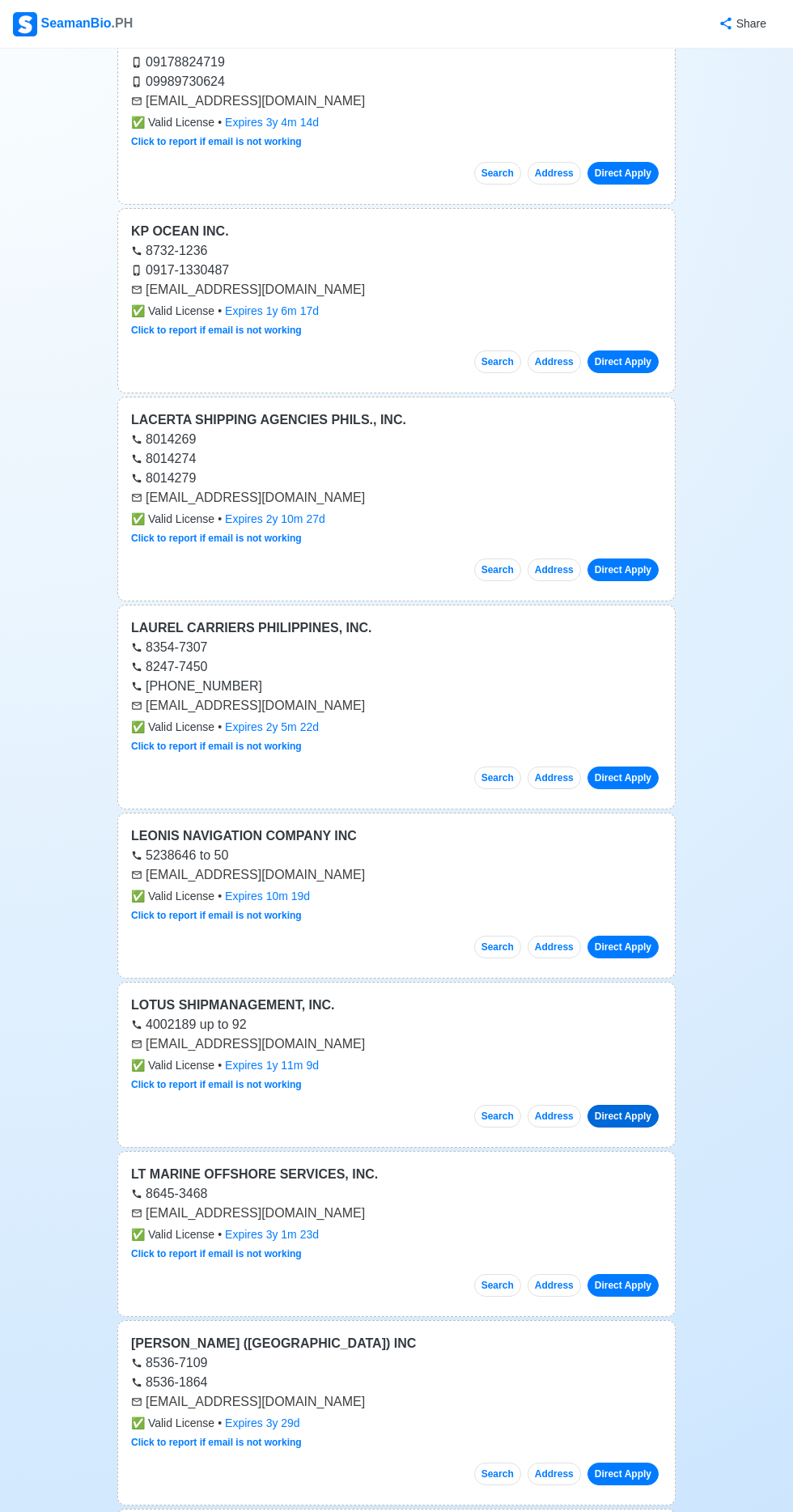
click at [637, 1105] on link "Direct Apply" at bounding box center [623, 1116] width 71 height 22
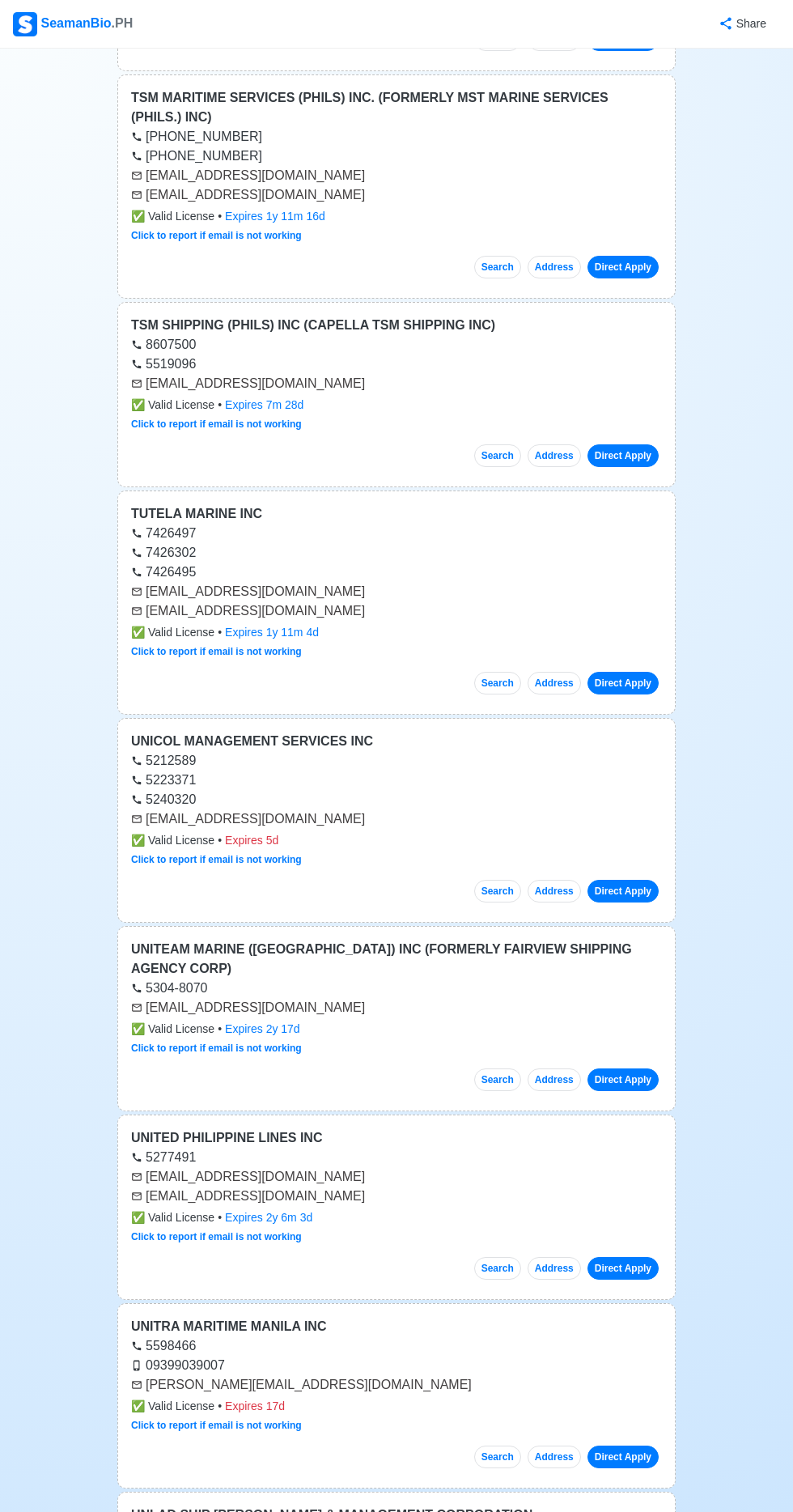
scroll to position [45030, 0]
